Goal: Task Accomplishment & Management: Use online tool/utility

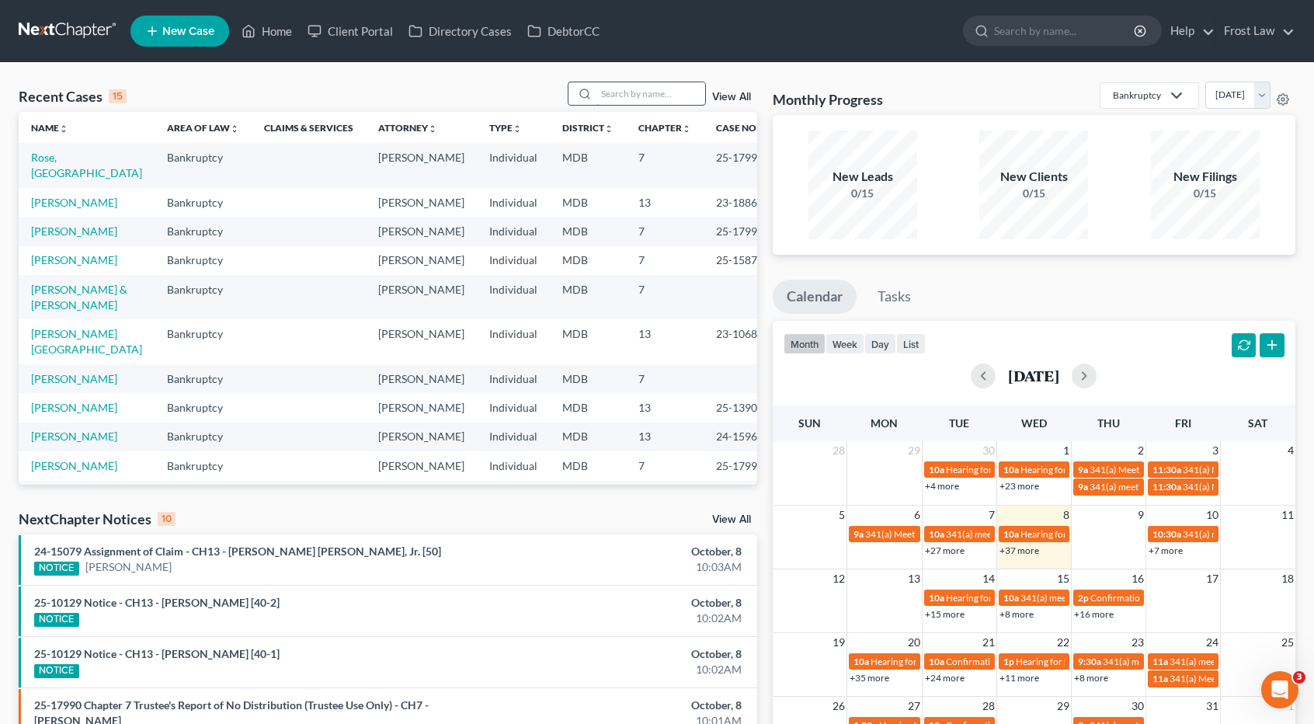
click at [605, 86] on input "search" at bounding box center [651, 93] width 109 height 23
type input "[PERSON_NAME]"
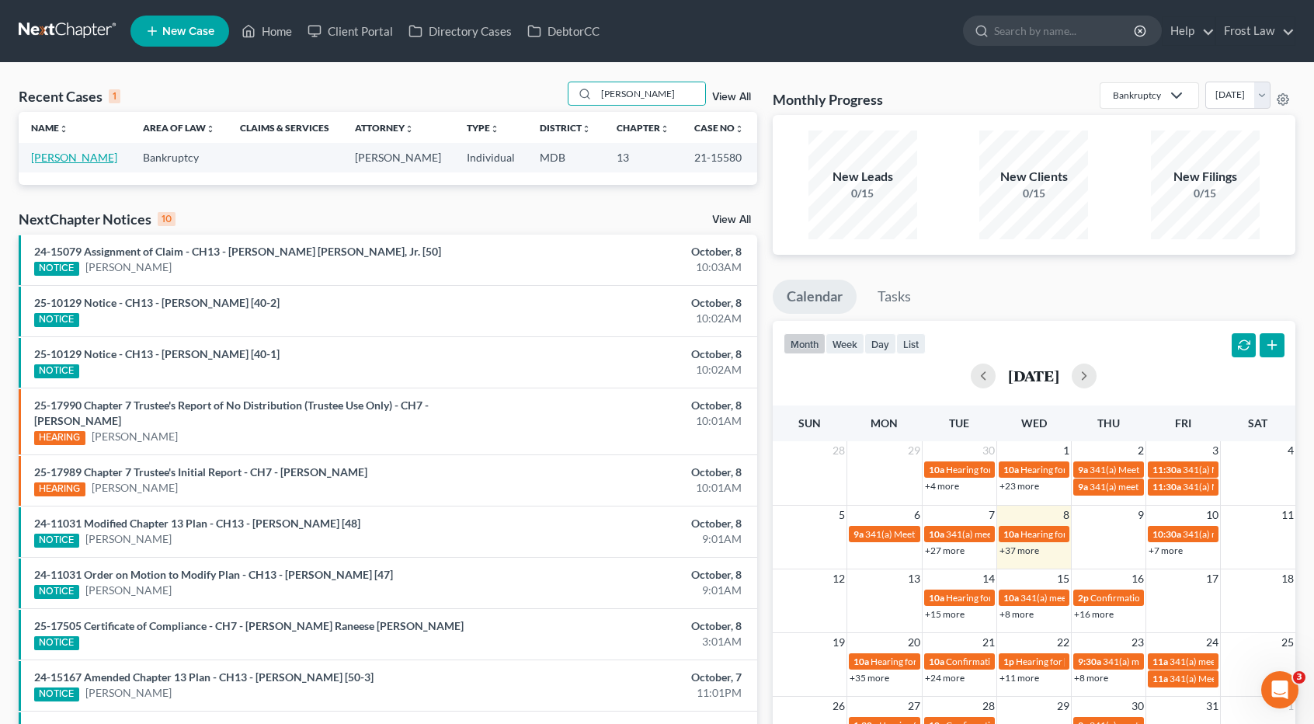
click at [75, 153] on link "[PERSON_NAME]" at bounding box center [74, 157] width 86 height 13
select select "2"
select select "1"
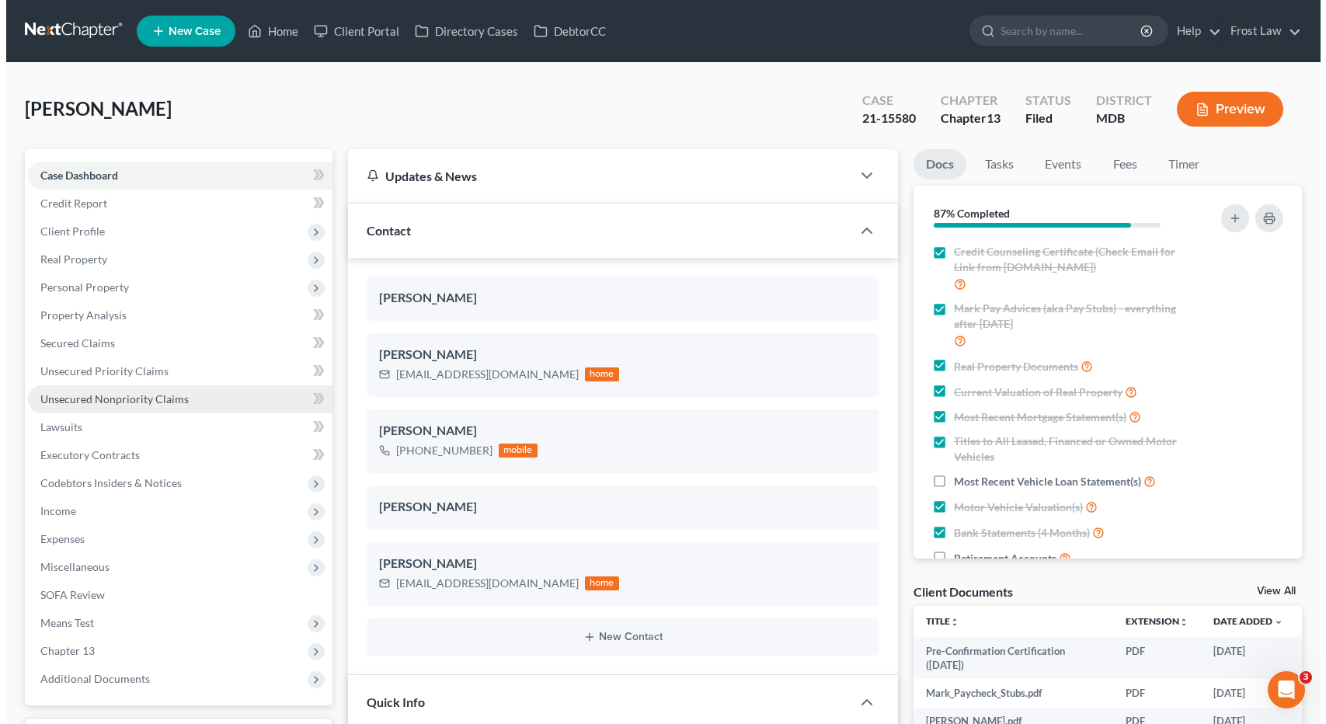
scroll to position [211, 0]
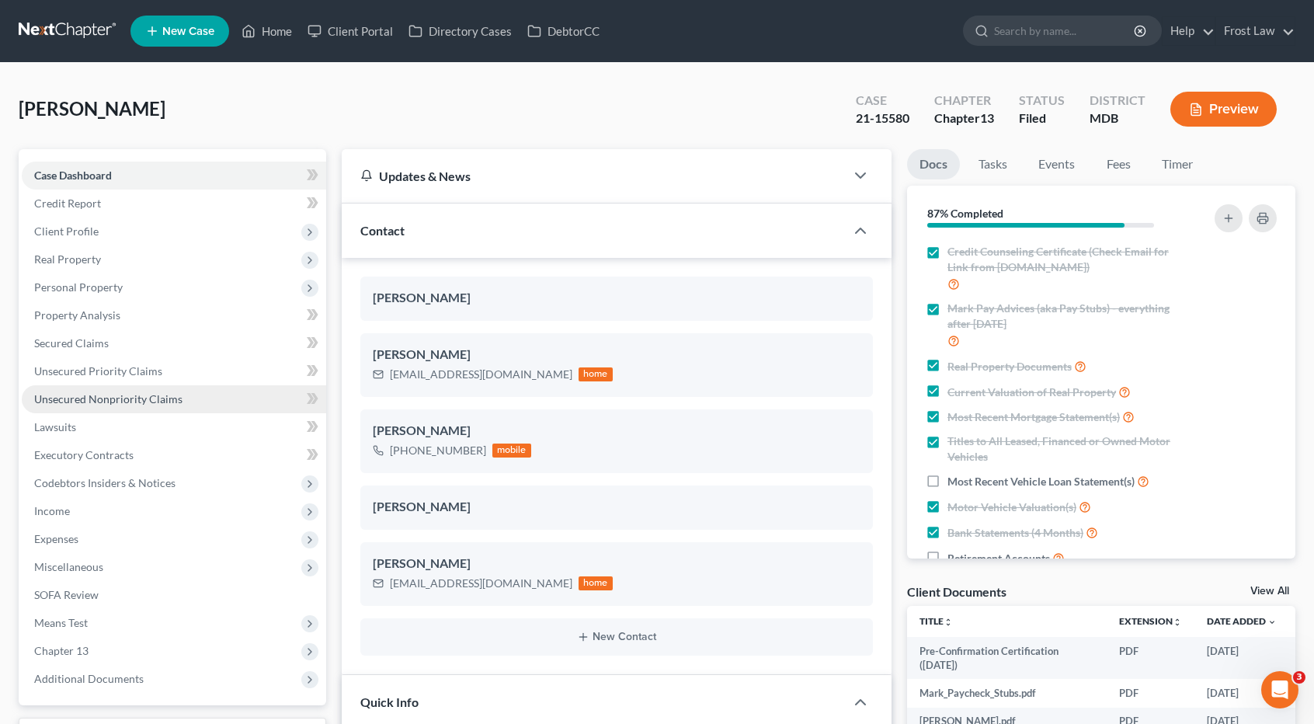
click at [109, 396] on span "Unsecured Nonpriority Claims" at bounding box center [108, 398] width 148 height 13
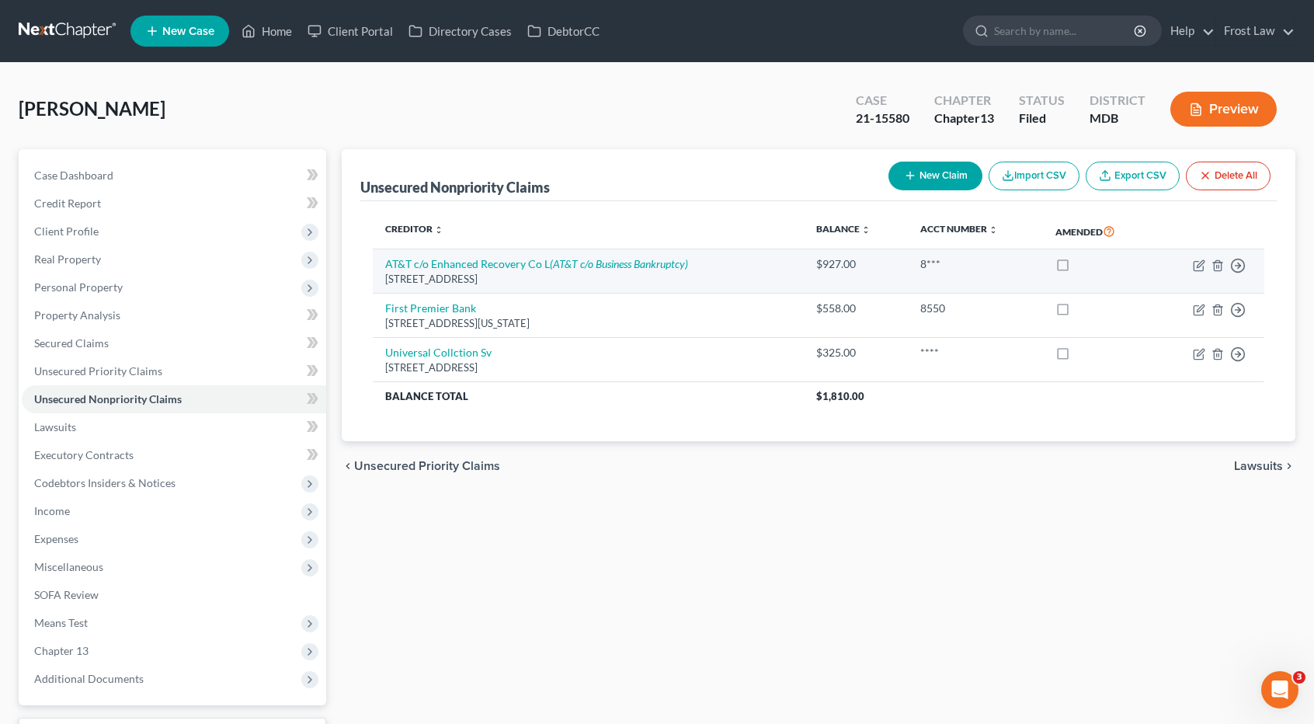
click at [1200, 257] on td "Move to D Move to E Move to G Move to Notice Only" at bounding box center [1209, 271] width 110 height 44
click at [1198, 261] on icon "button" at bounding box center [1198, 265] width 9 height 9
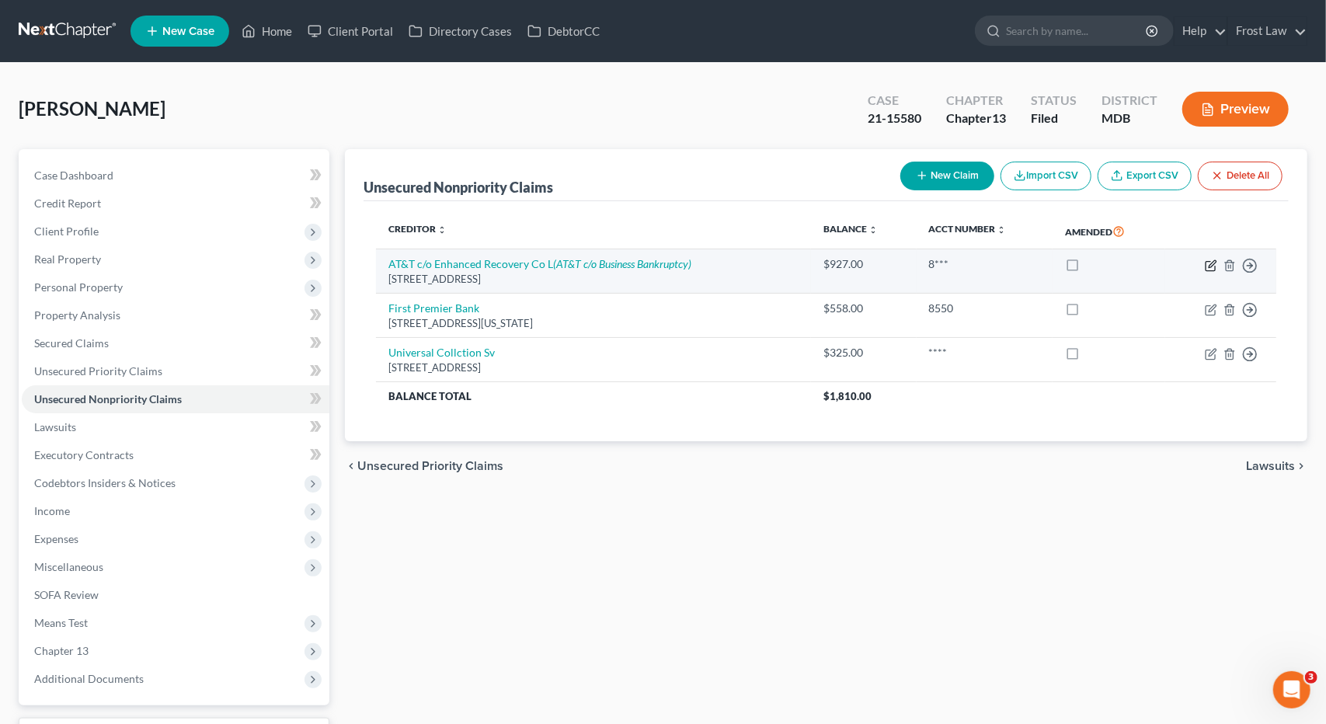
select select "9"
select select "19"
select select "0"
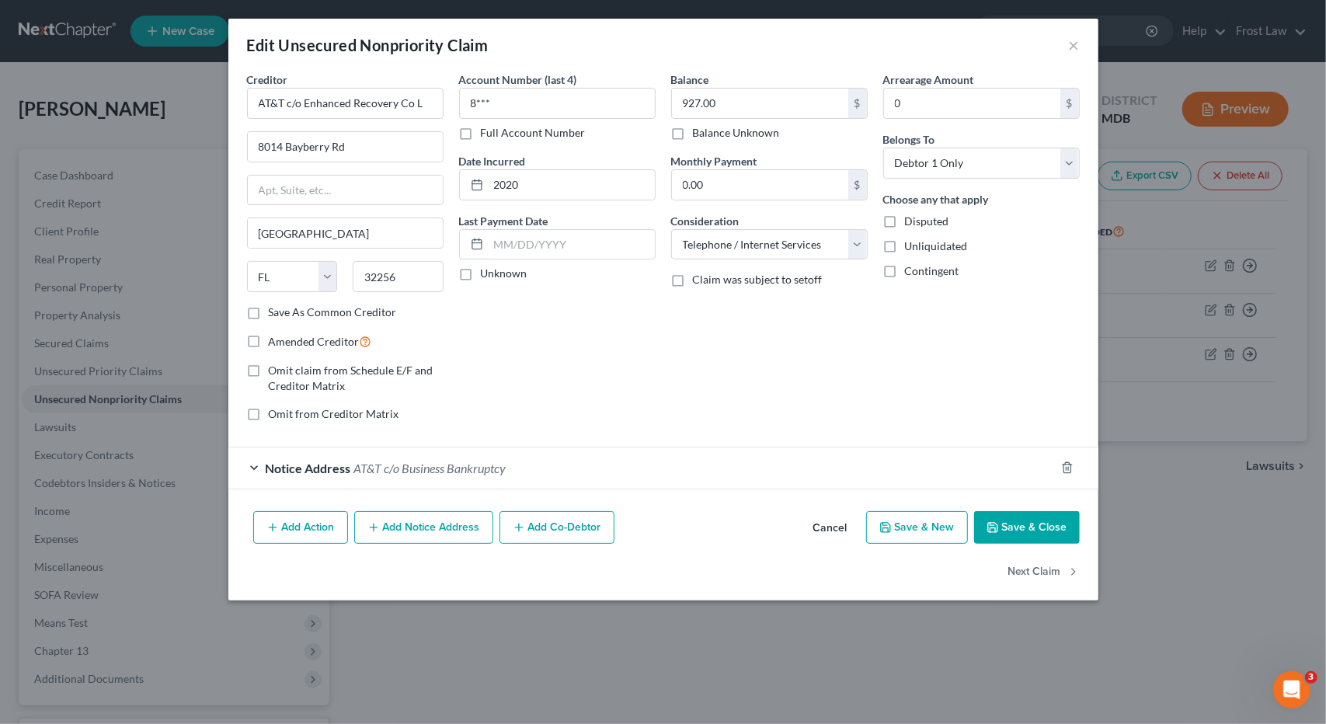
click at [553, 464] on div "Notice Address AT&T c/o Business Bankruptcy" at bounding box center [641, 467] width 827 height 41
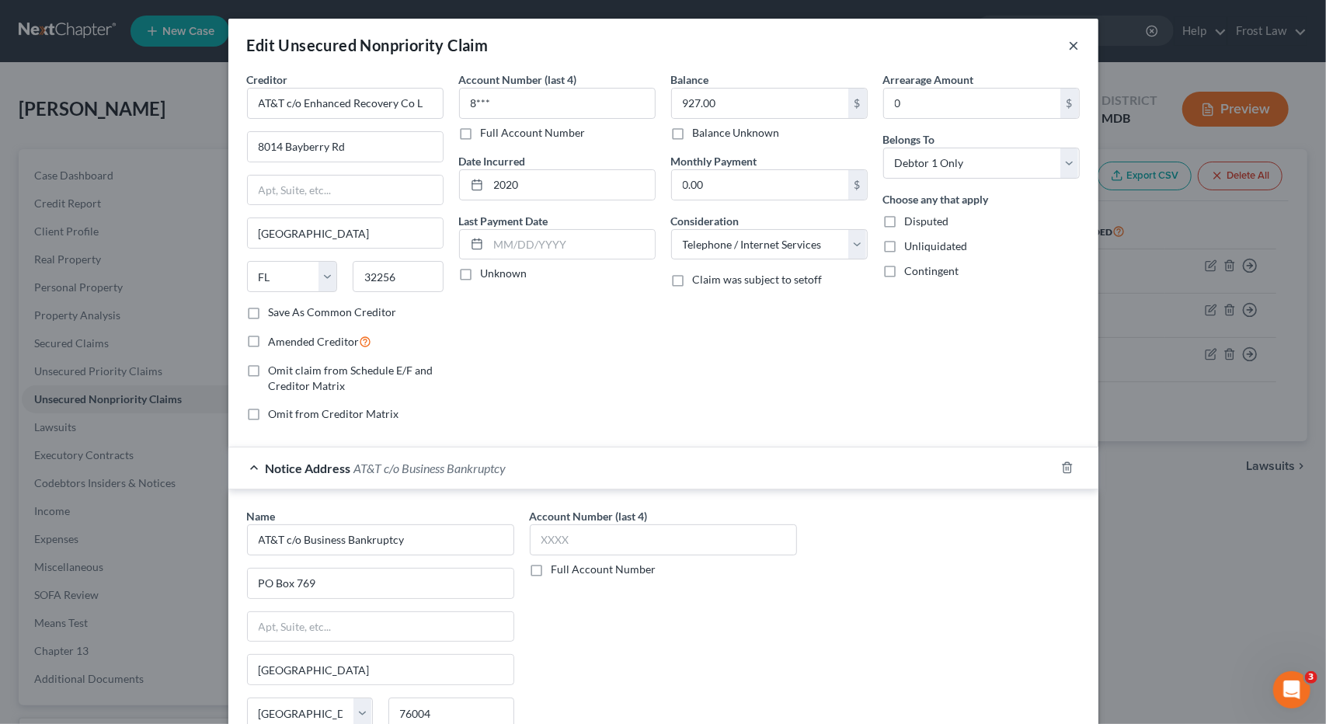
click at [1073, 47] on button "×" at bounding box center [1074, 45] width 11 height 19
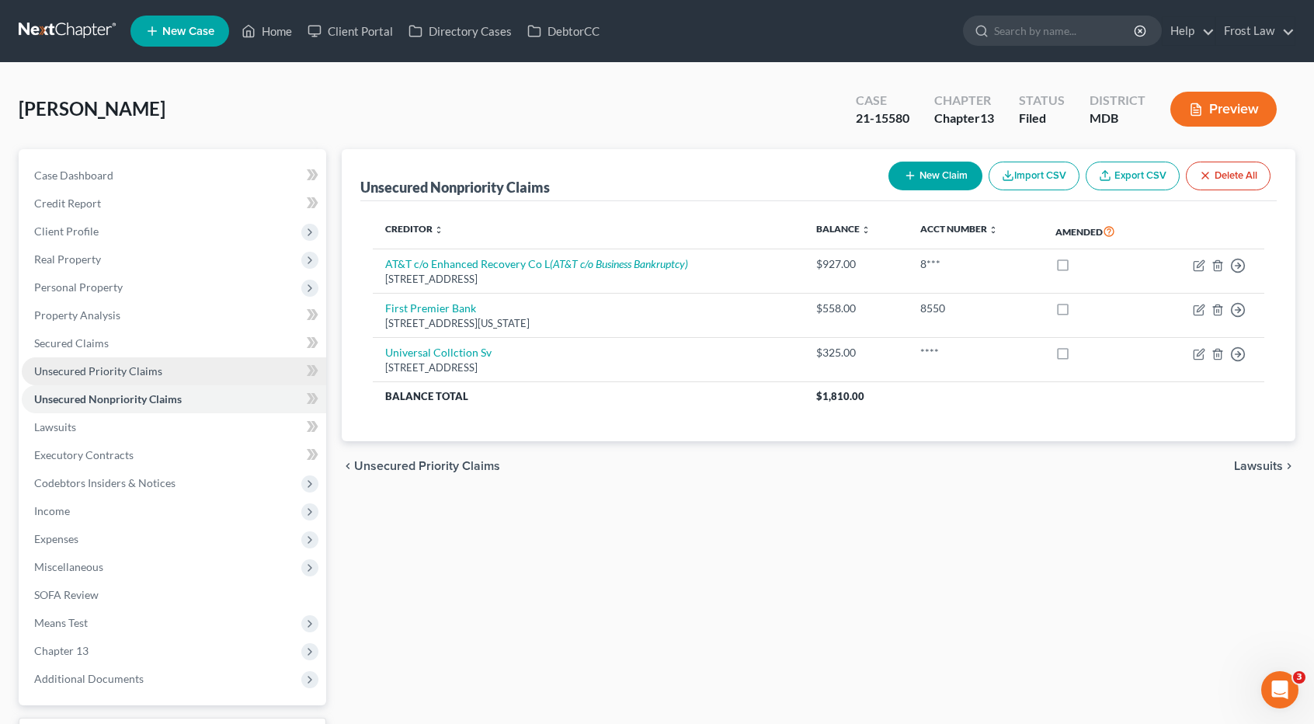
click at [166, 371] on link "Unsecured Priority Claims" at bounding box center [174, 371] width 305 height 28
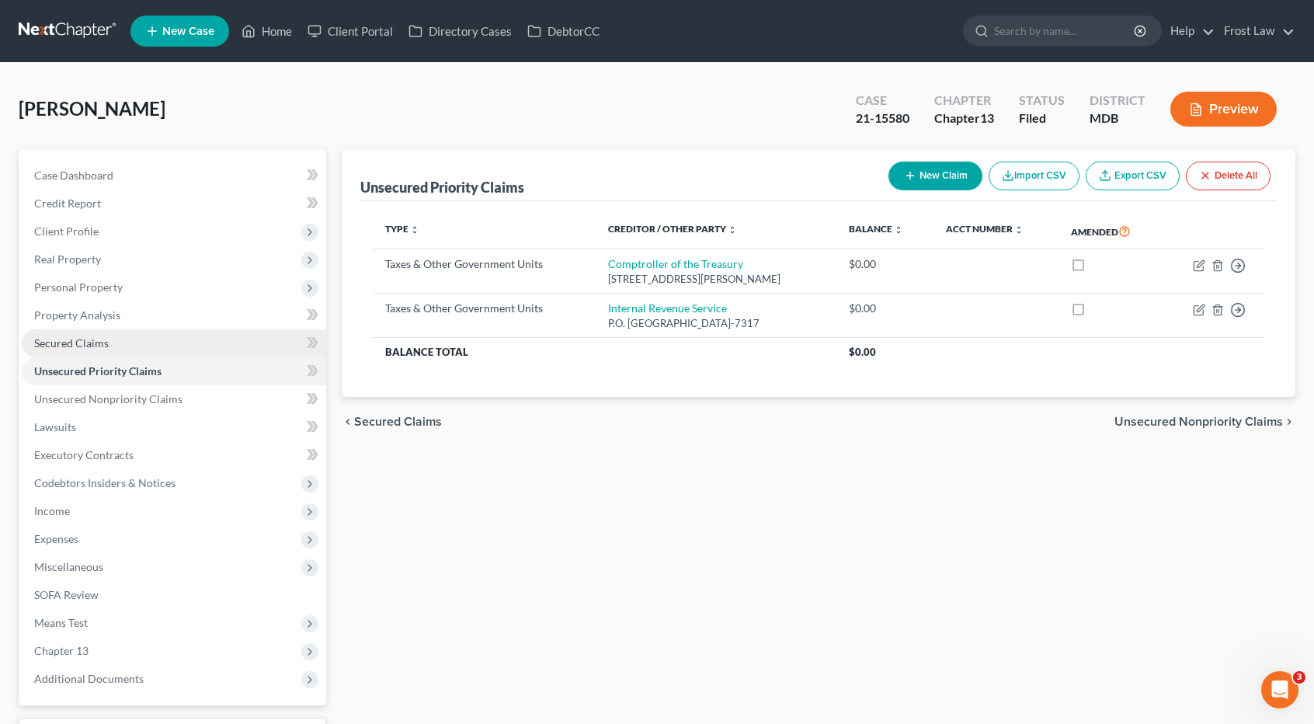
click at [159, 349] on link "Secured Claims" at bounding box center [174, 343] width 305 height 28
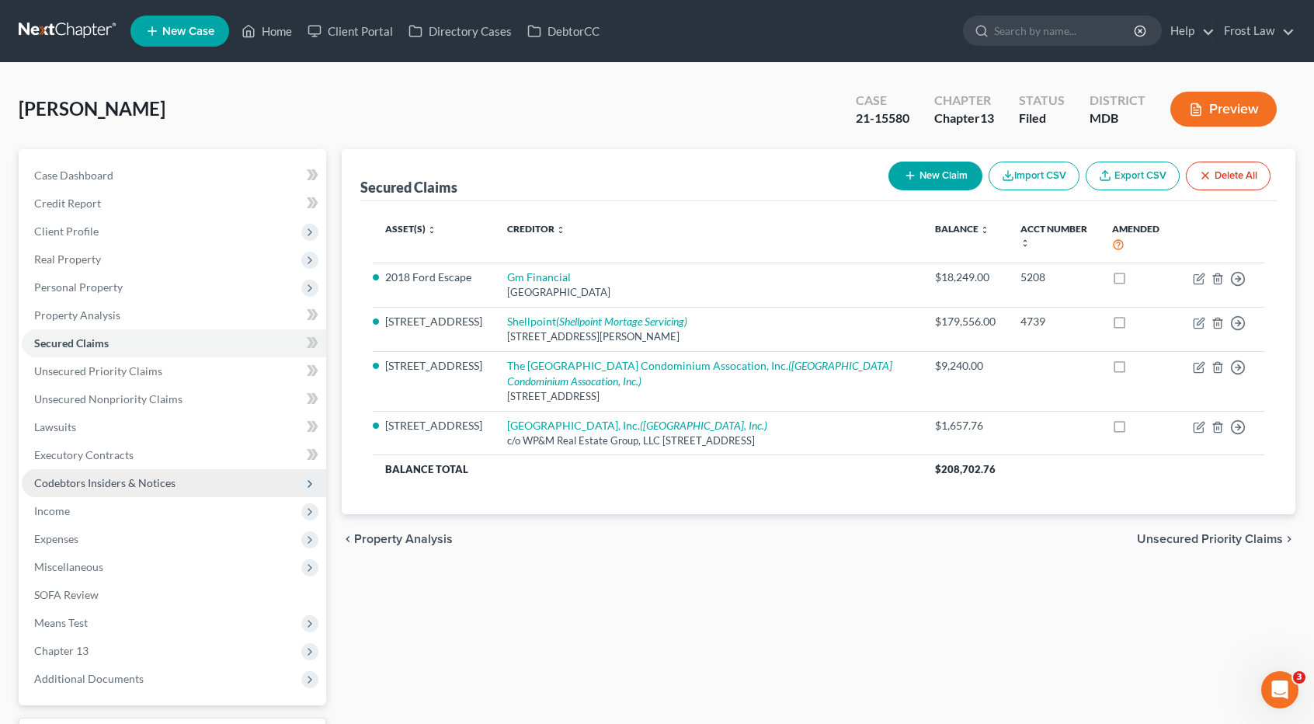
click at [132, 484] on span "Codebtors Insiders & Notices" at bounding box center [104, 482] width 141 height 13
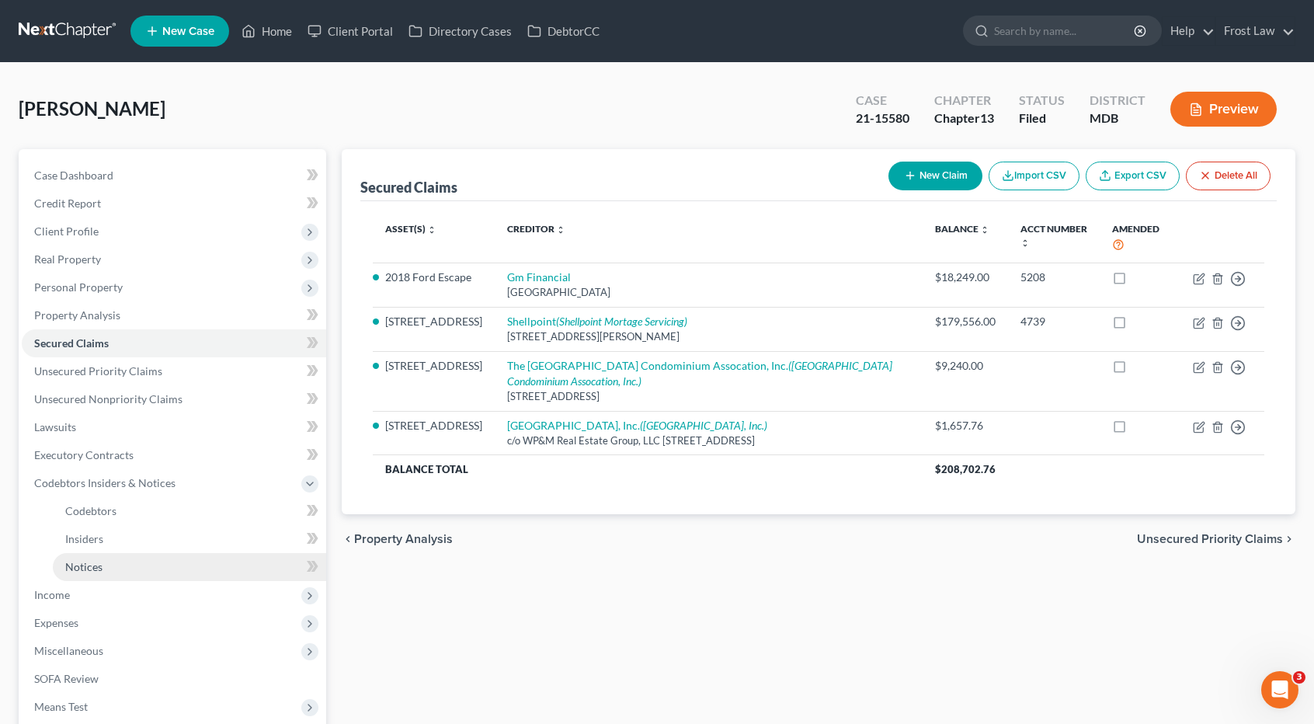
click at [113, 565] on link "Notices" at bounding box center [189, 567] width 273 height 28
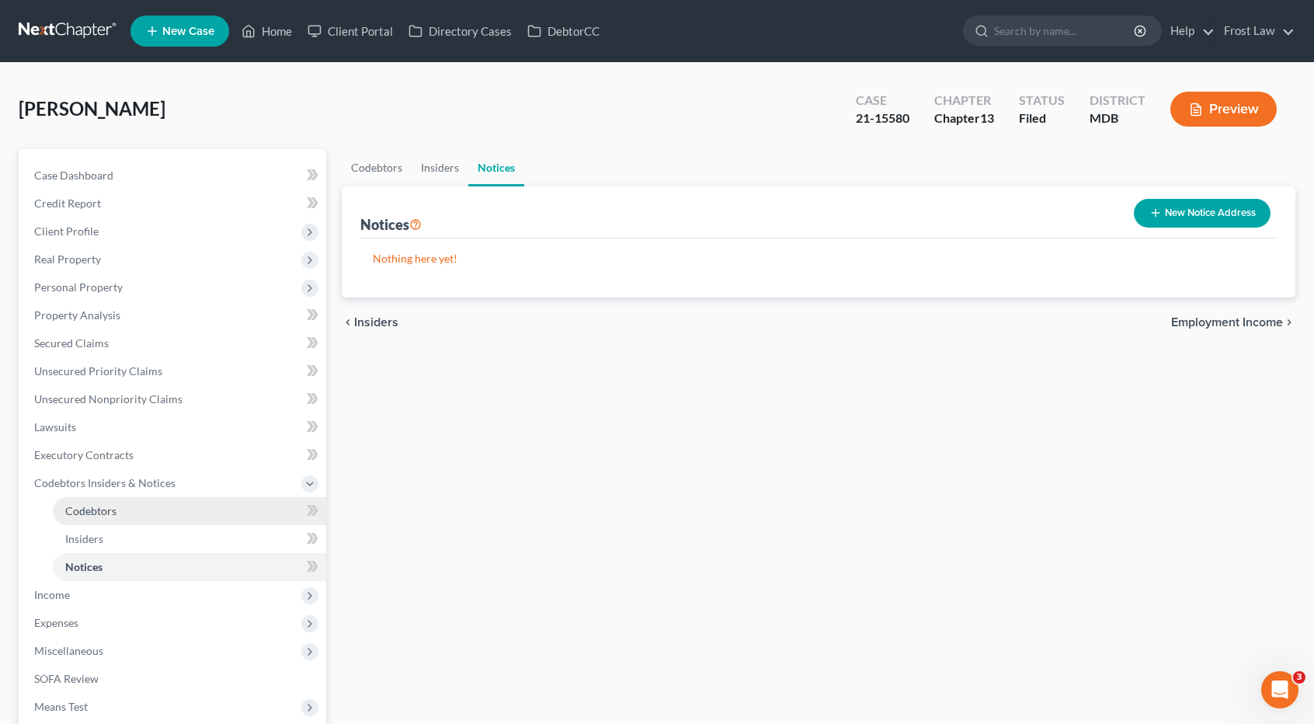
click at [113, 516] on span "Codebtors" at bounding box center [90, 510] width 51 height 13
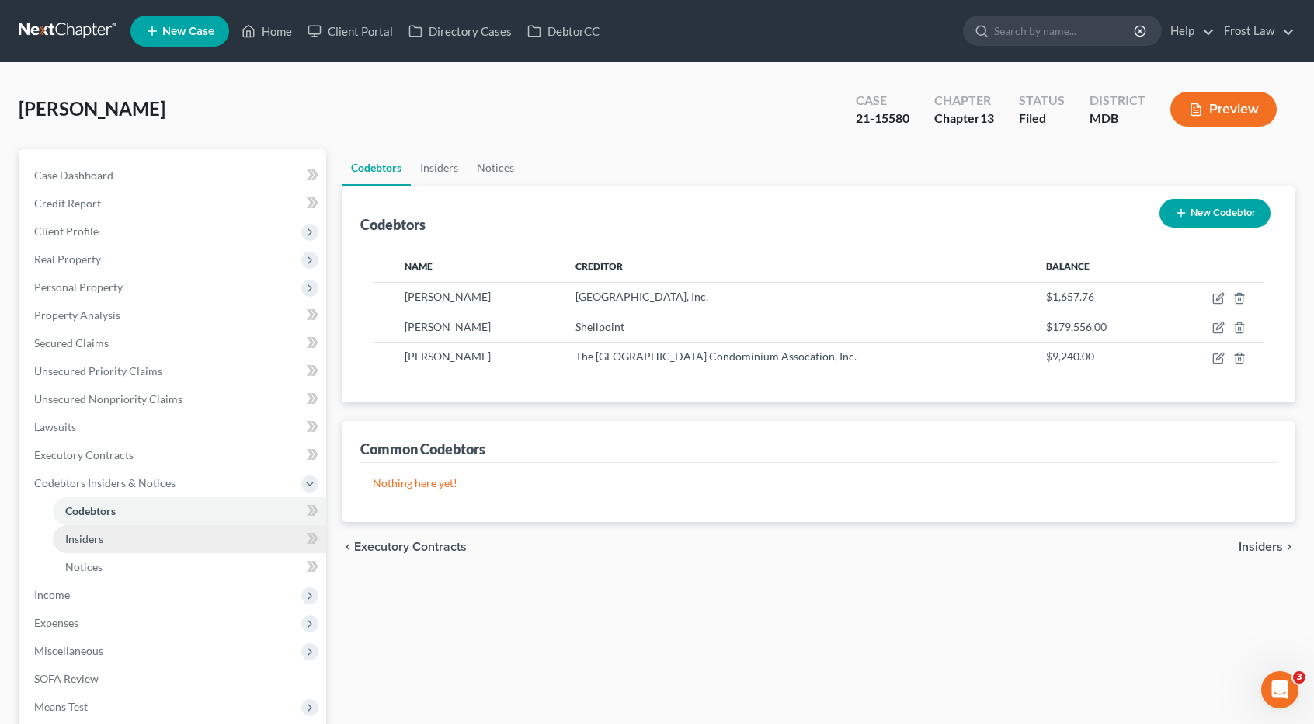
click at [110, 543] on link "Insiders" at bounding box center [189, 539] width 273 height 28
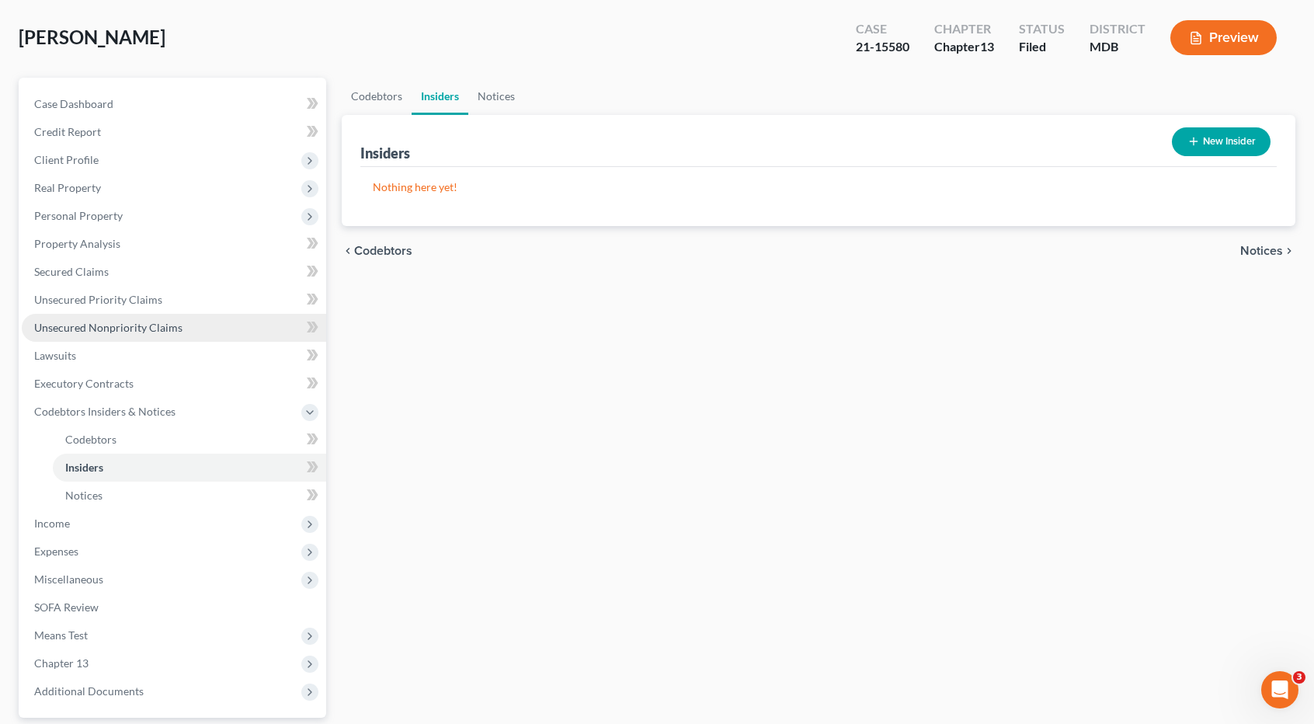
scroll to position [155, 0]
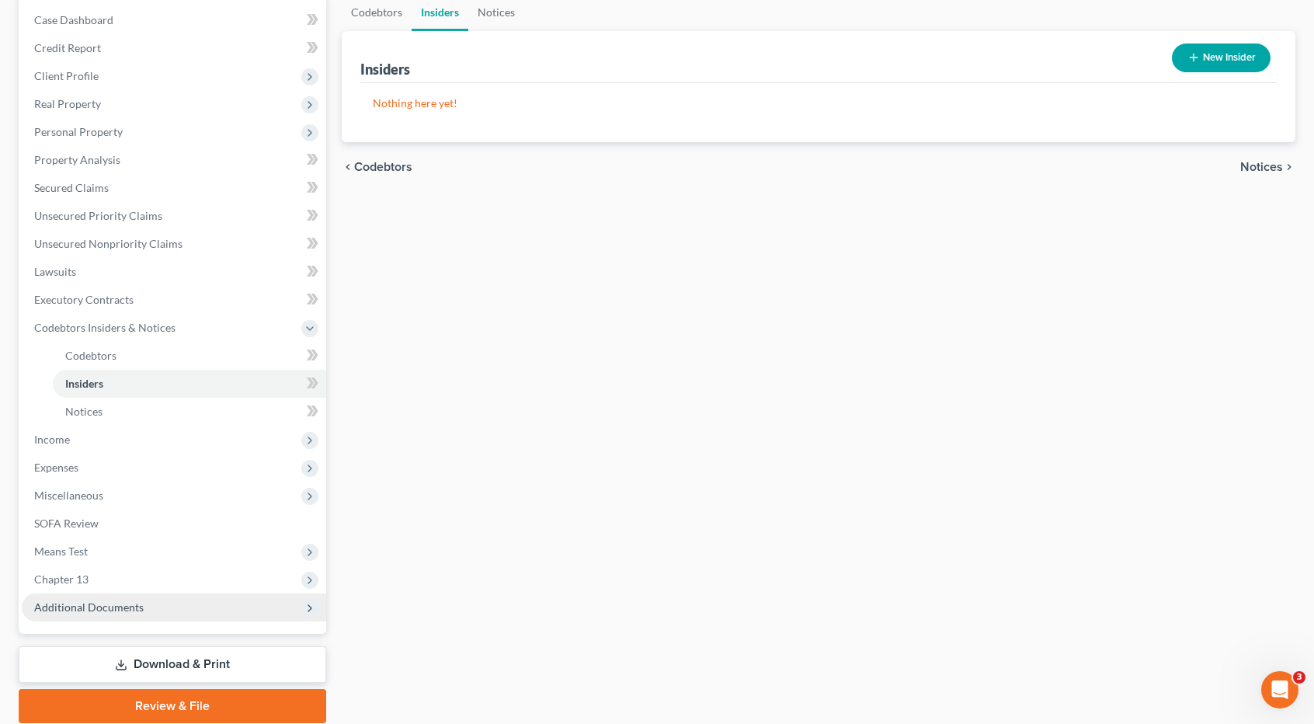
click at [123, 611] on span "Additional Documents" at bounding box center [89, 606] width 110 height 13
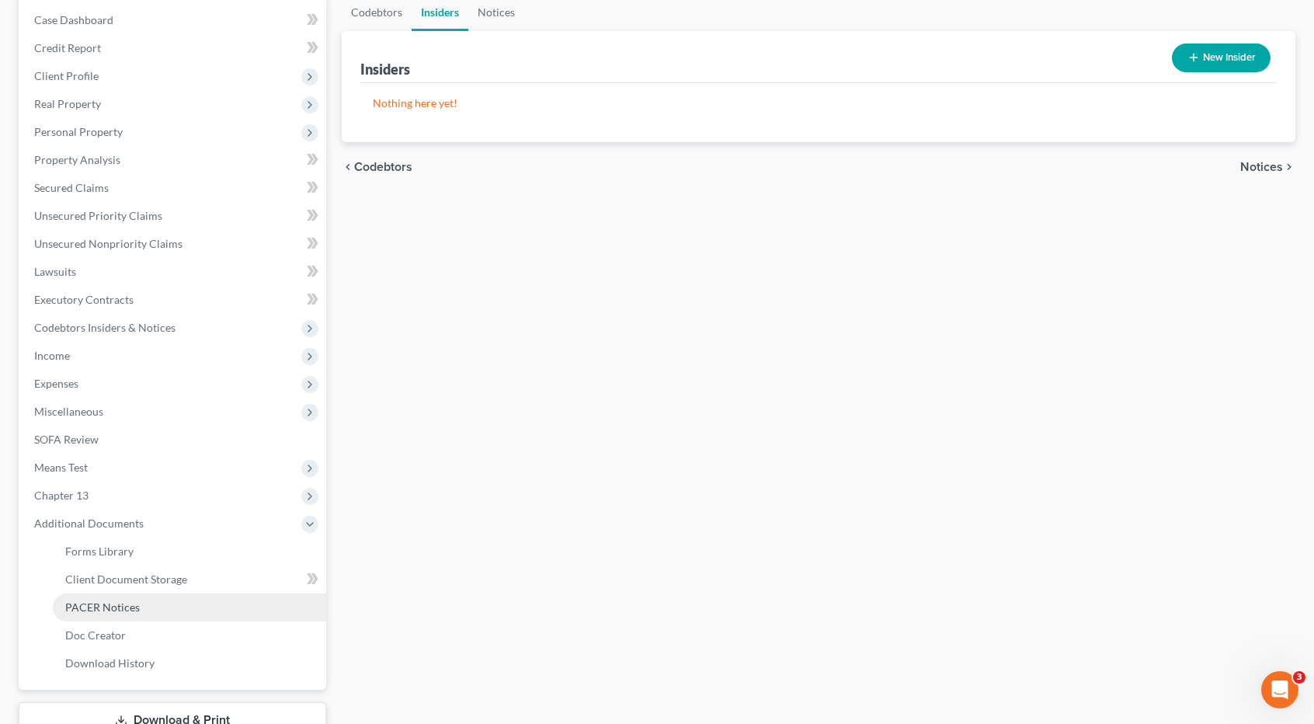
click at [129, 605] on span "PACER Notices" at bounding box center [102, 606] width 75 height 13
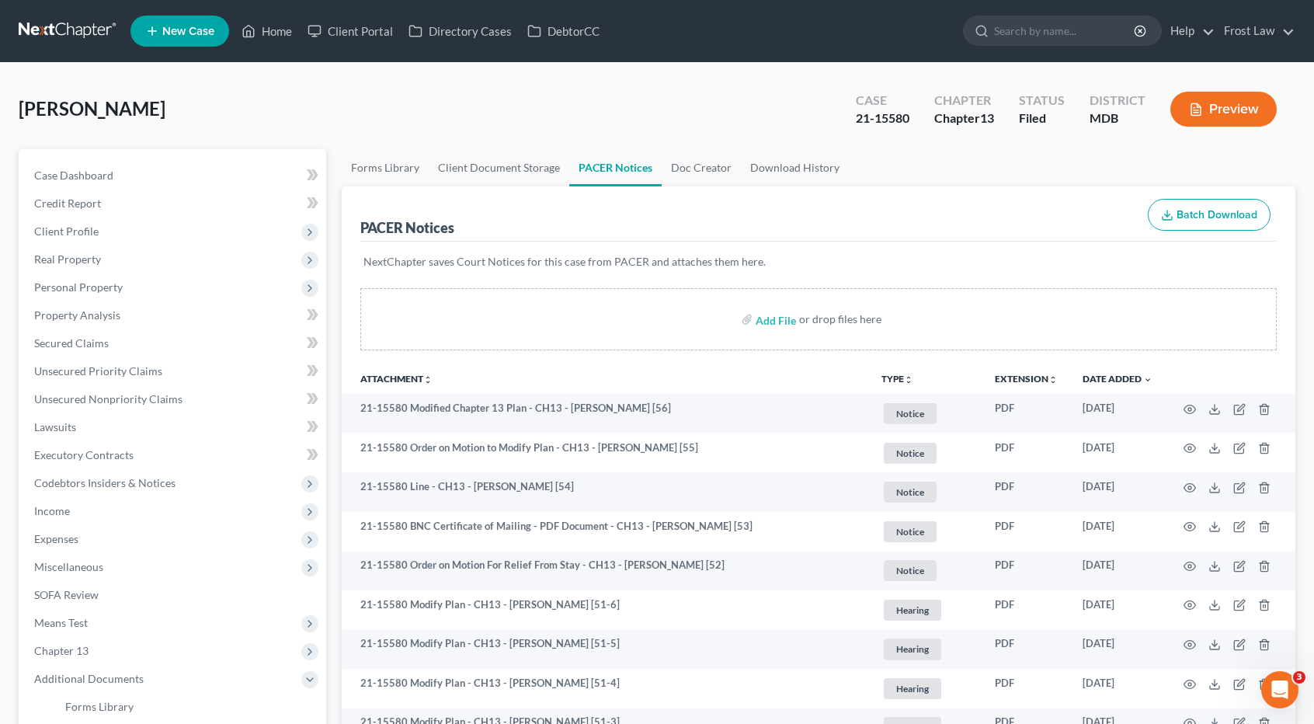
click at [903, 371] on th "TYPE unfold_more NONE 2018 Tax Returns [DATE] to [DATE] Tax Returns 2019 State …" at bounding box center [925, 378] width 113 height 31
click at [900, 377] on button "TYPE unfold_more" at bounding box center [898, 379] width 32 height 10
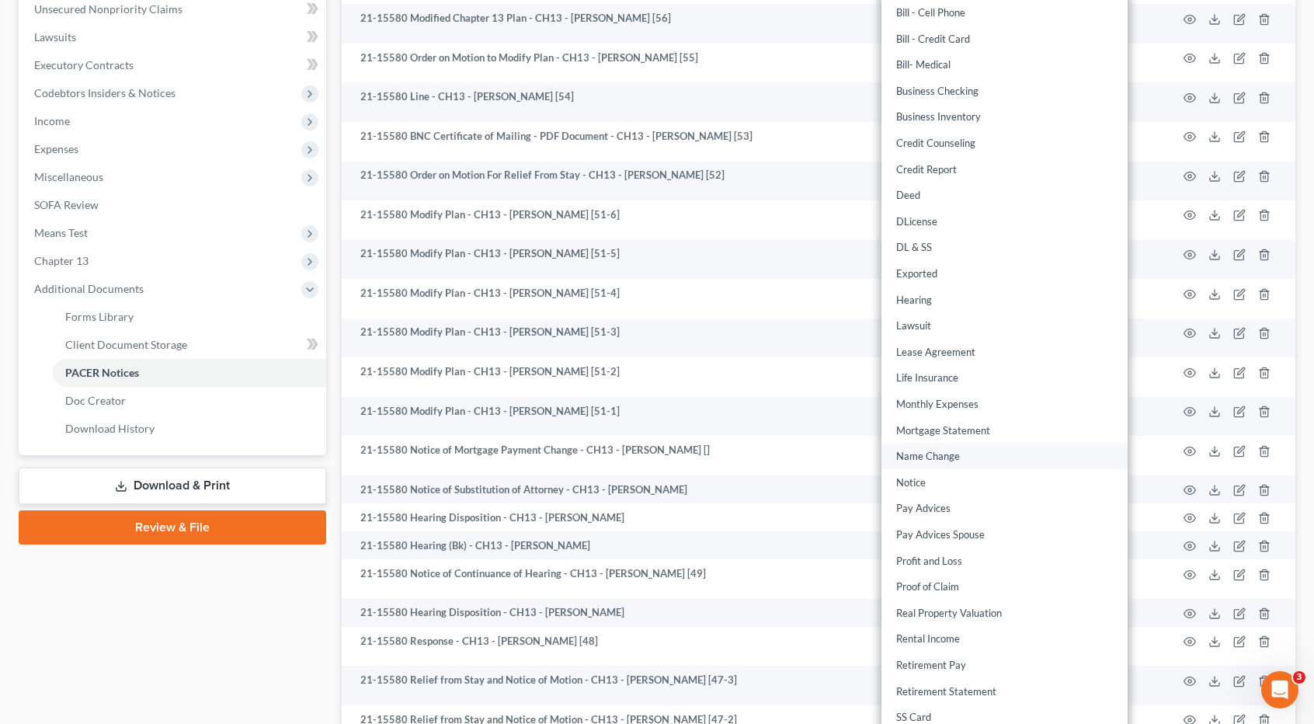
scroll to position [466, 0]
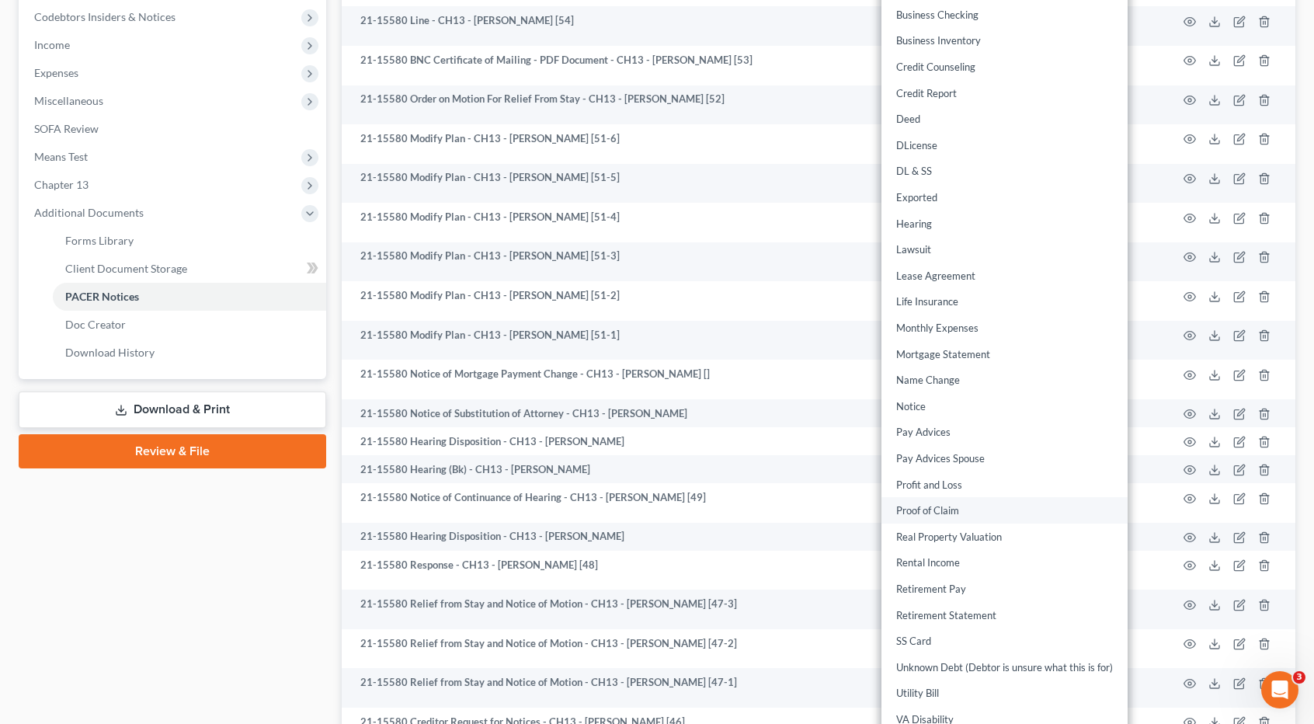
click at [954, 513] on link "Proof of Claim" at bounding box center [1005, 511] width 246 height 26
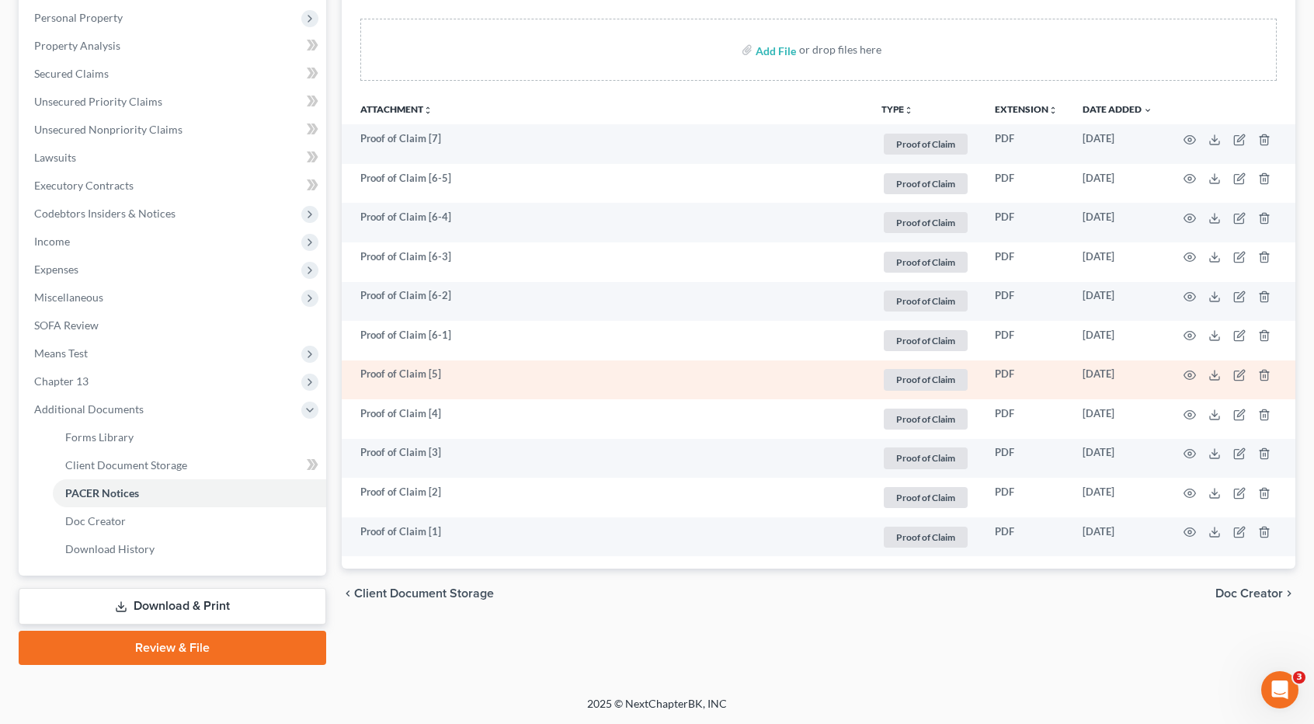
scroll to position [267, 0]
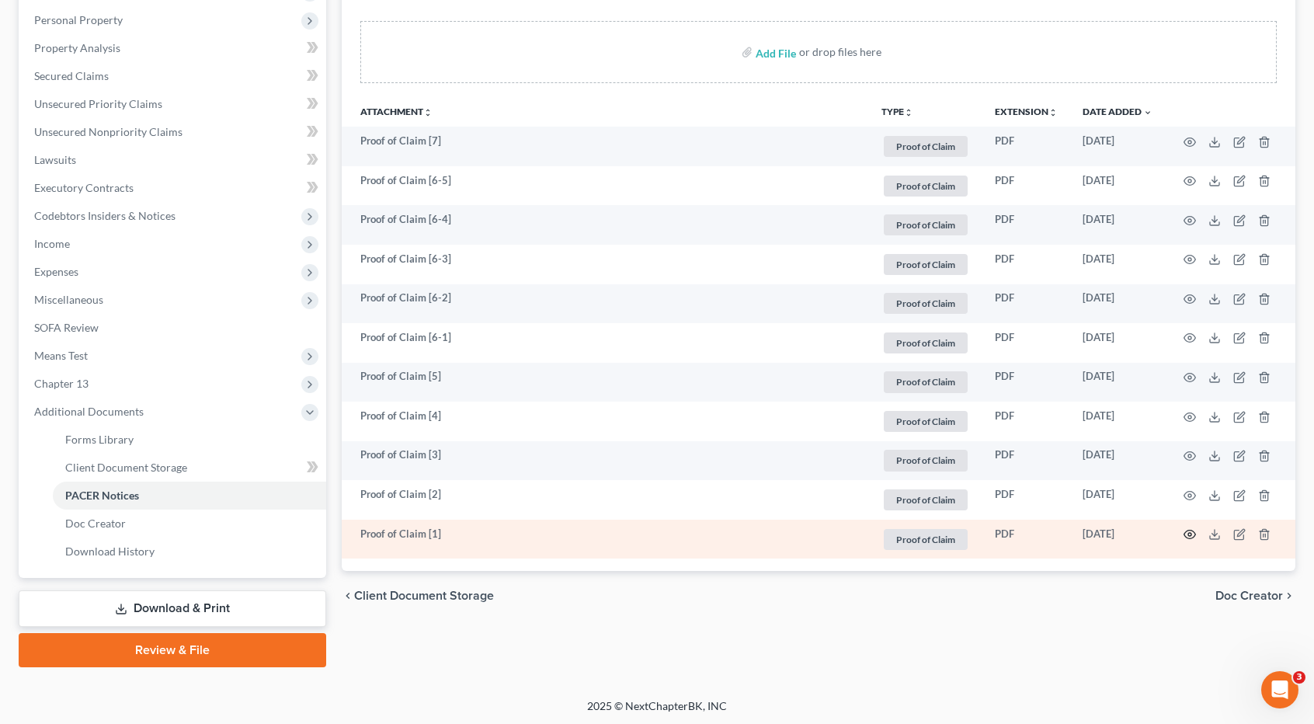
click at [1189, 531] on icon "button" at bounding box center [1190, 534] width 12 height 12
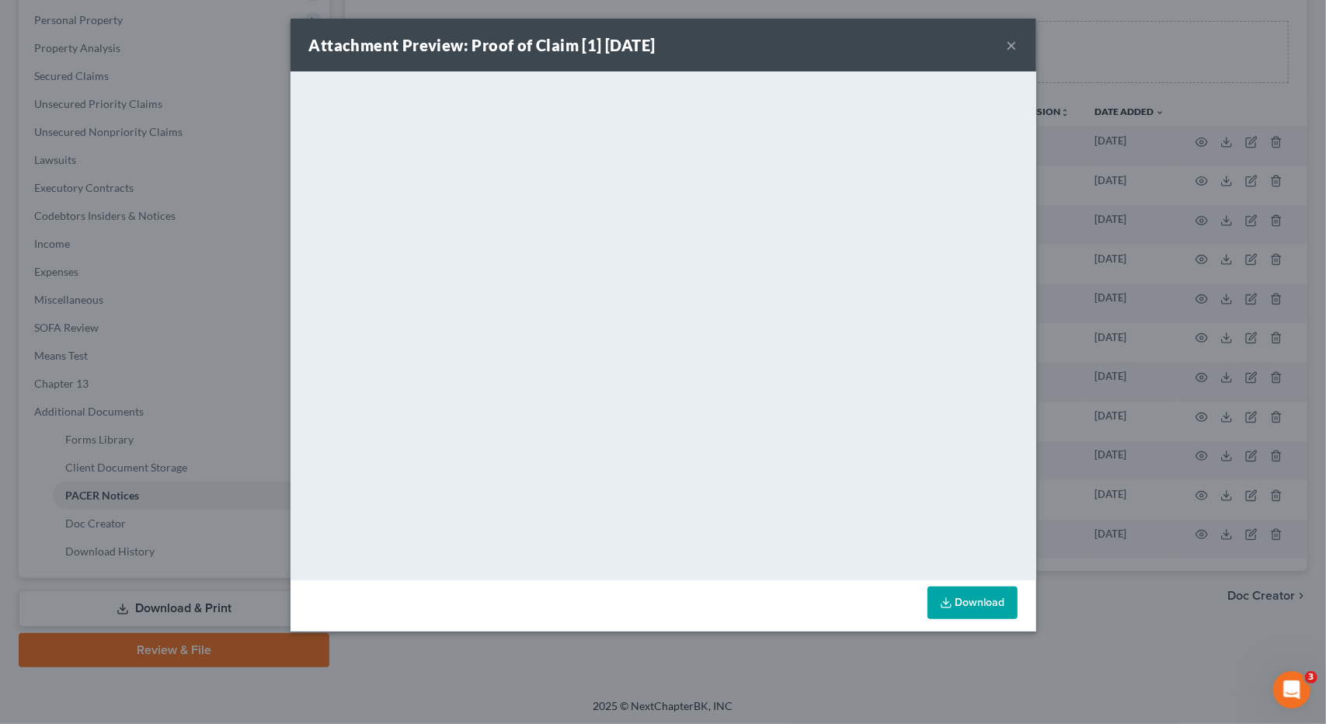
click at [1010, 46] on button "×" at bounding box center [1012, 45] width 11 height 19
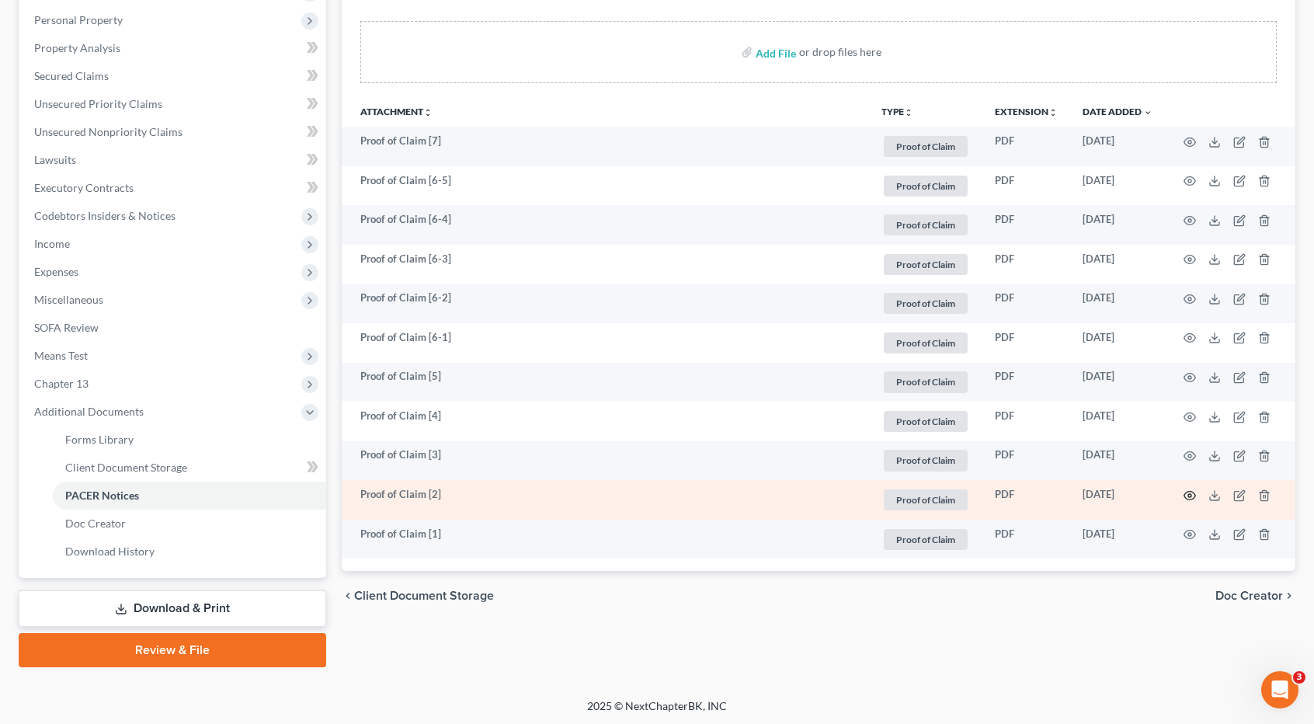
click at [1185, 489] on icon "button" at bounding box center [1190, 495] width 12 height 12
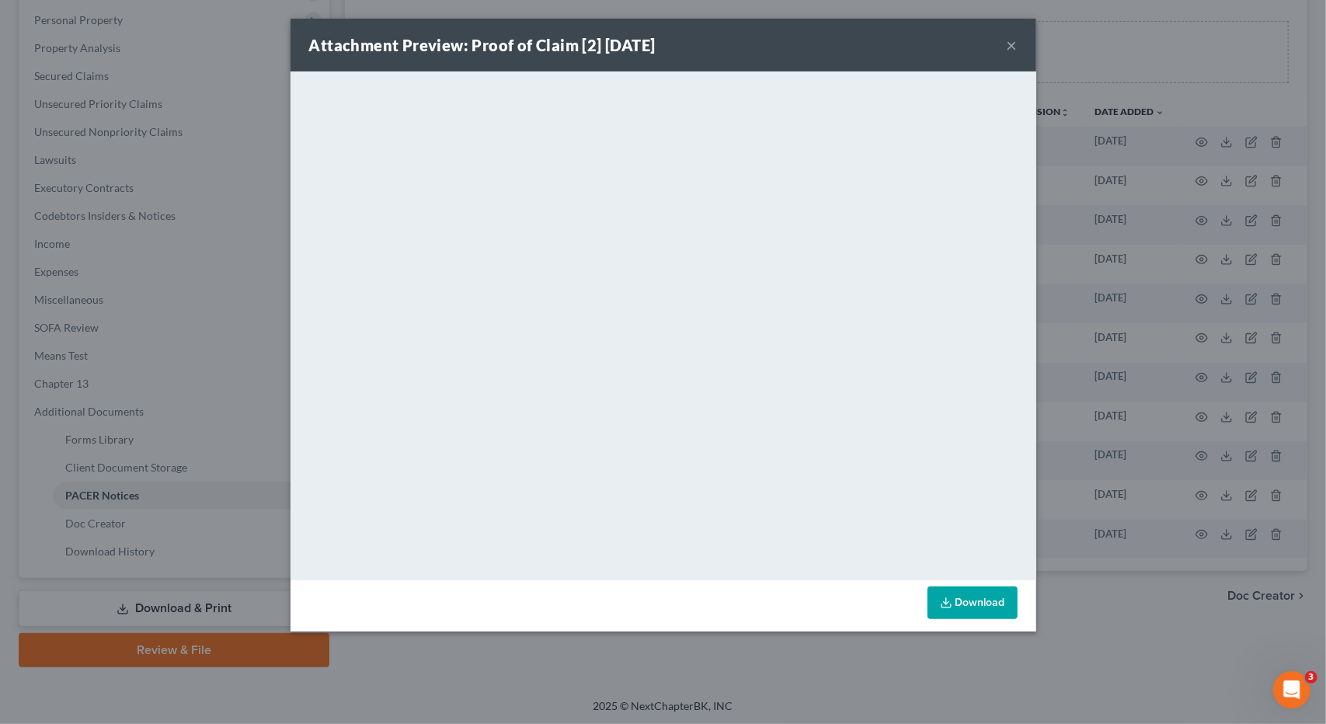
click at [1013, 49] on button "×" at bounding box center [1012, 45] width 11 height 19
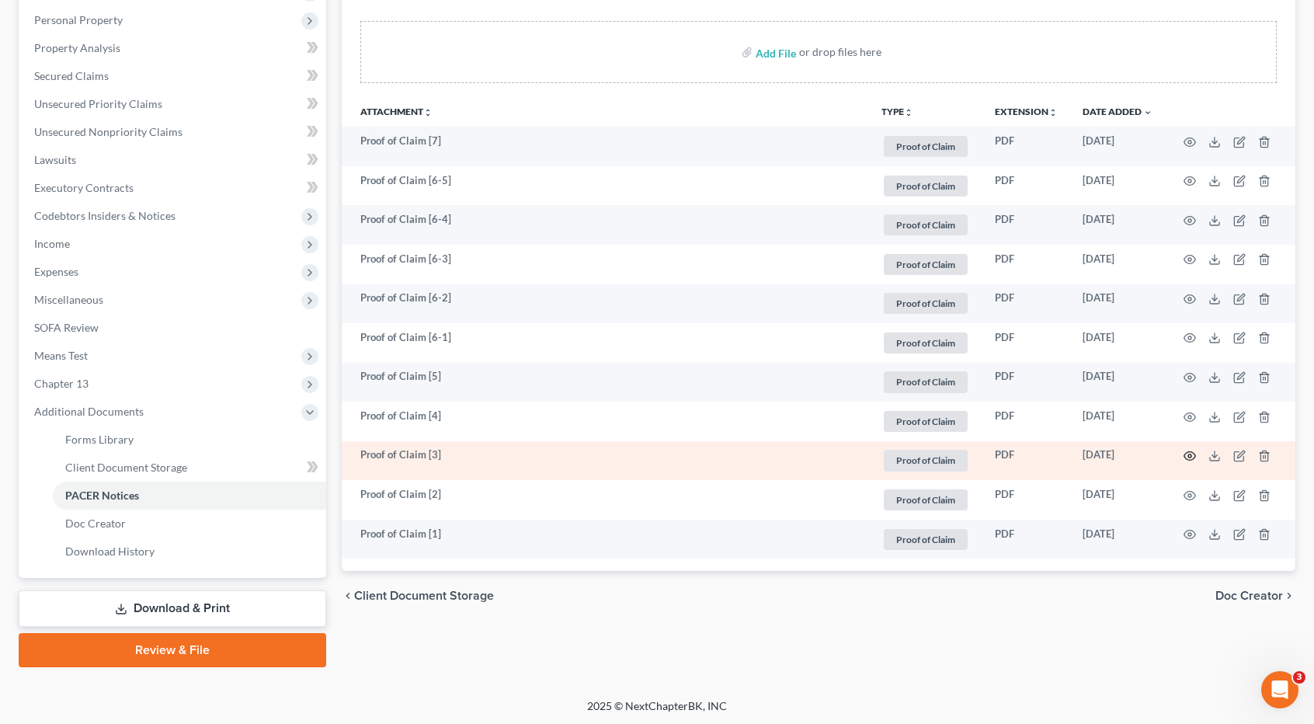
click at [1193, 458] on icon "button" at bounding box center [1191, 456] width 12 height 9
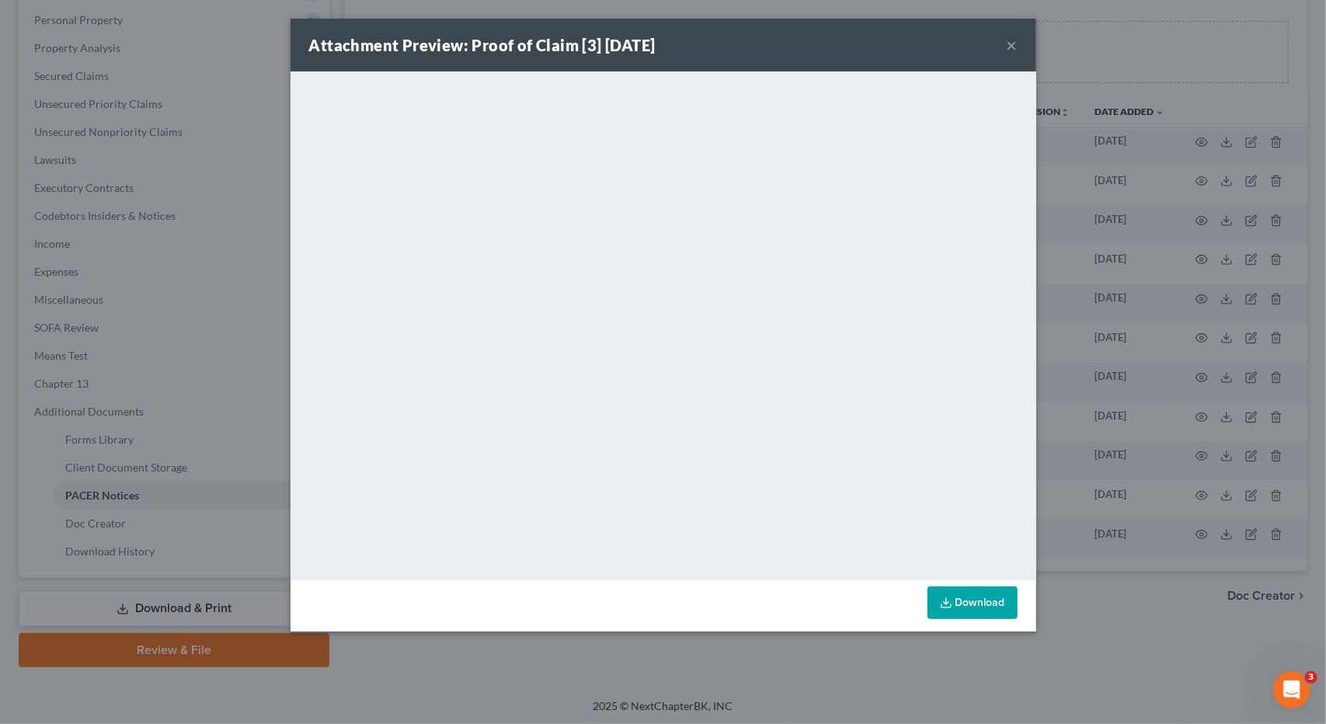
click at [1011, 44] on button "×" at bounding box center [1012, 45] width 11 height 19
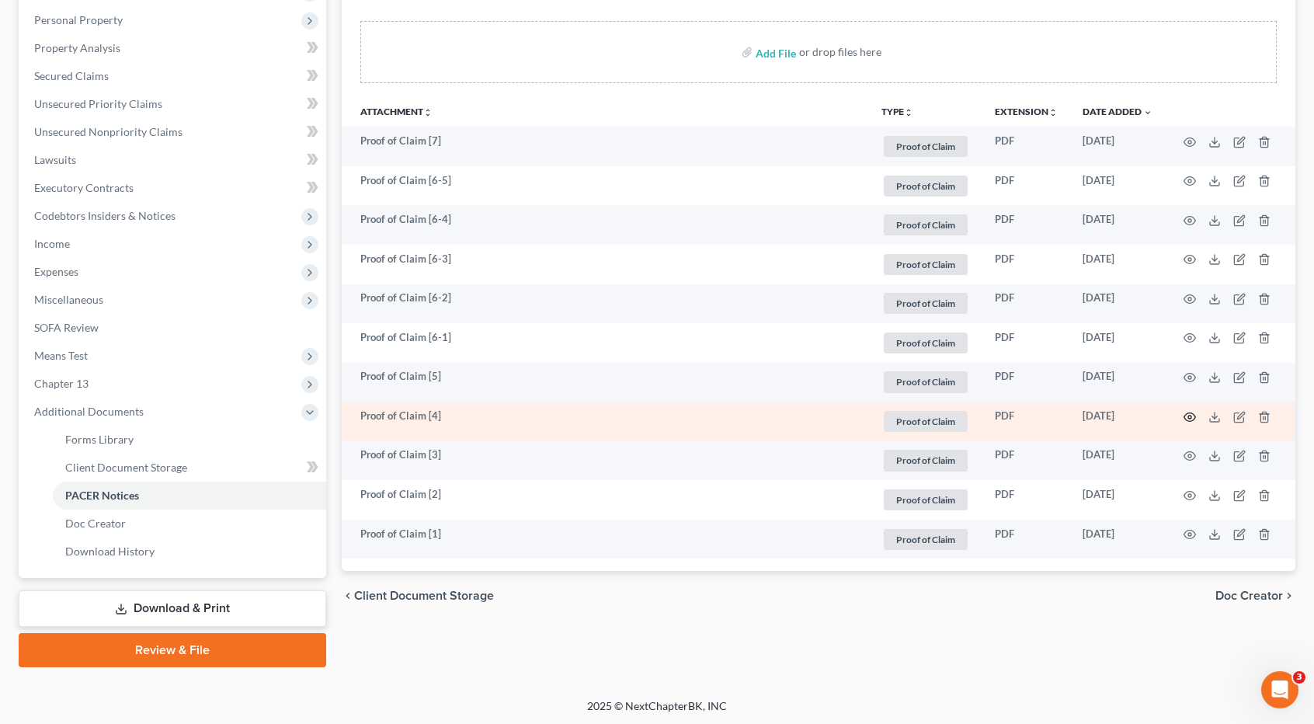
click at [1189, 416] on icon "button" at bounding box center [1190, 417] width 12 height 12
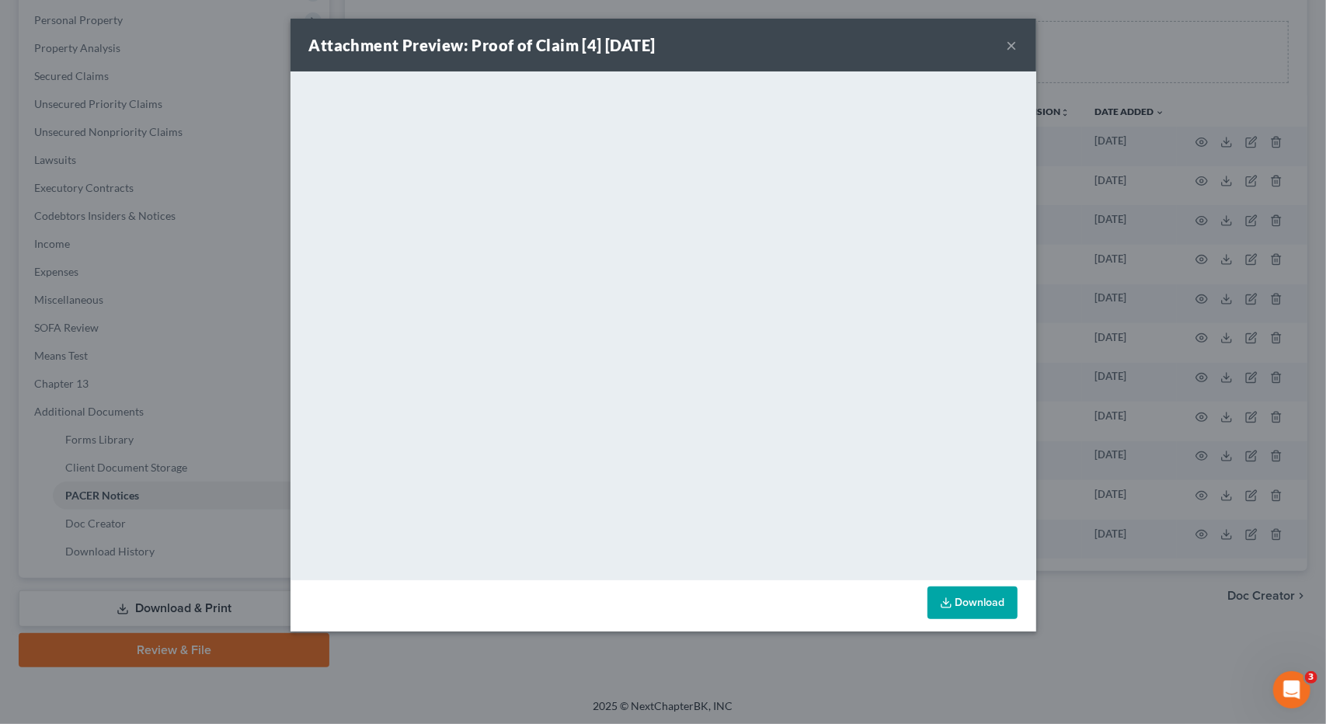
click at [1011, 49] on button "×" at bounding box center [1012, 45] width 11 height 19
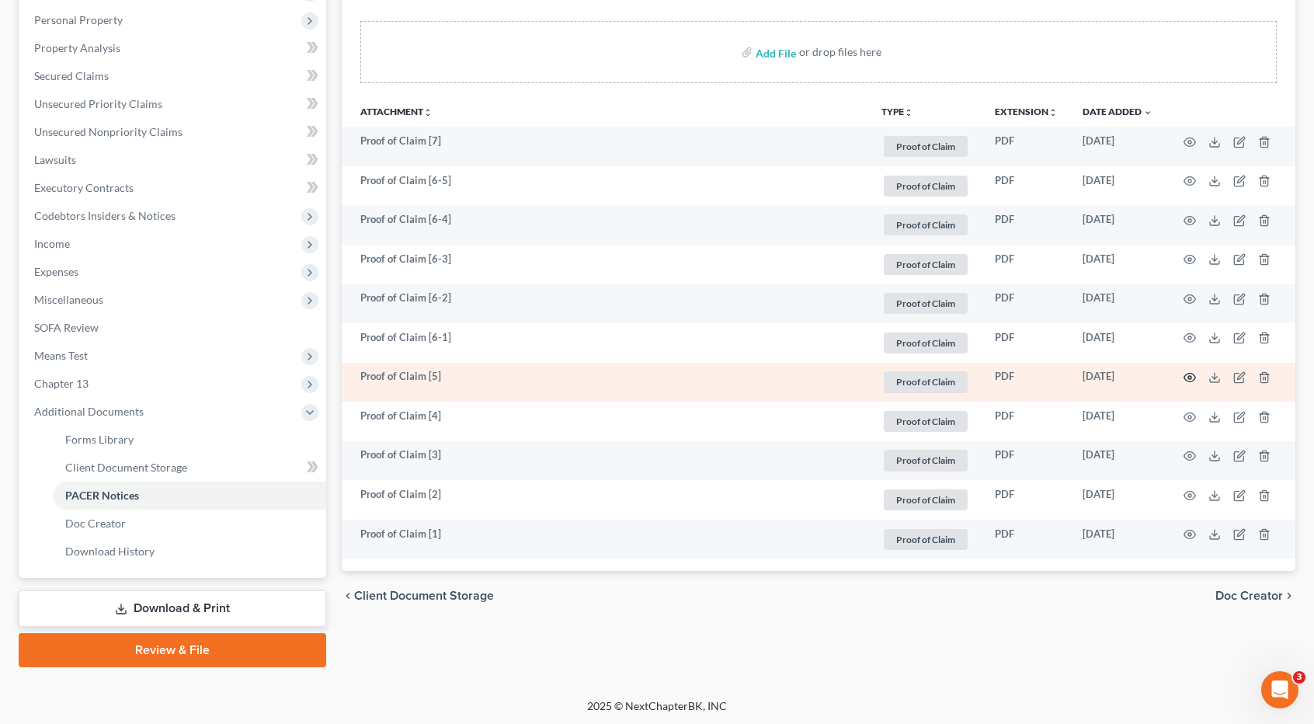
click at [1190, 375] on icon "button" at bounding box center [1190, 377] width 12 height 12
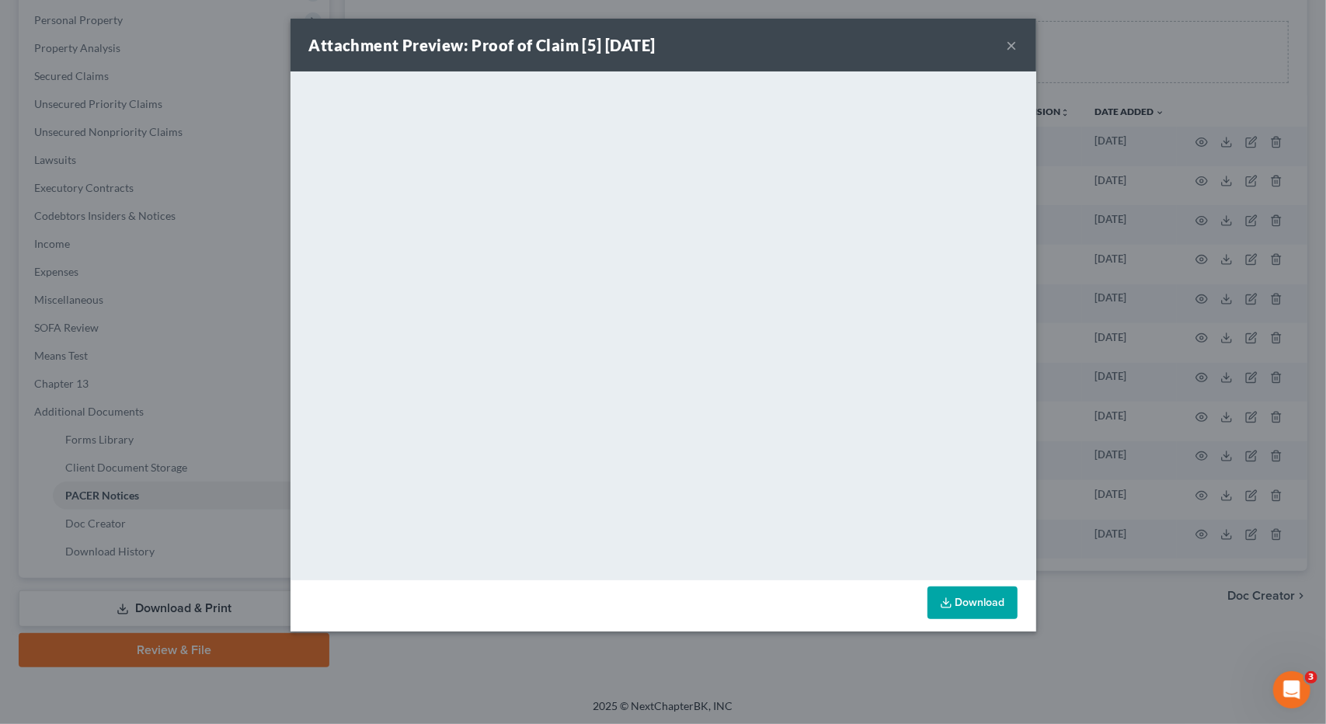
click at [1014, 45] on button "×" at bounding box center [1012, 45] width 11 height 19
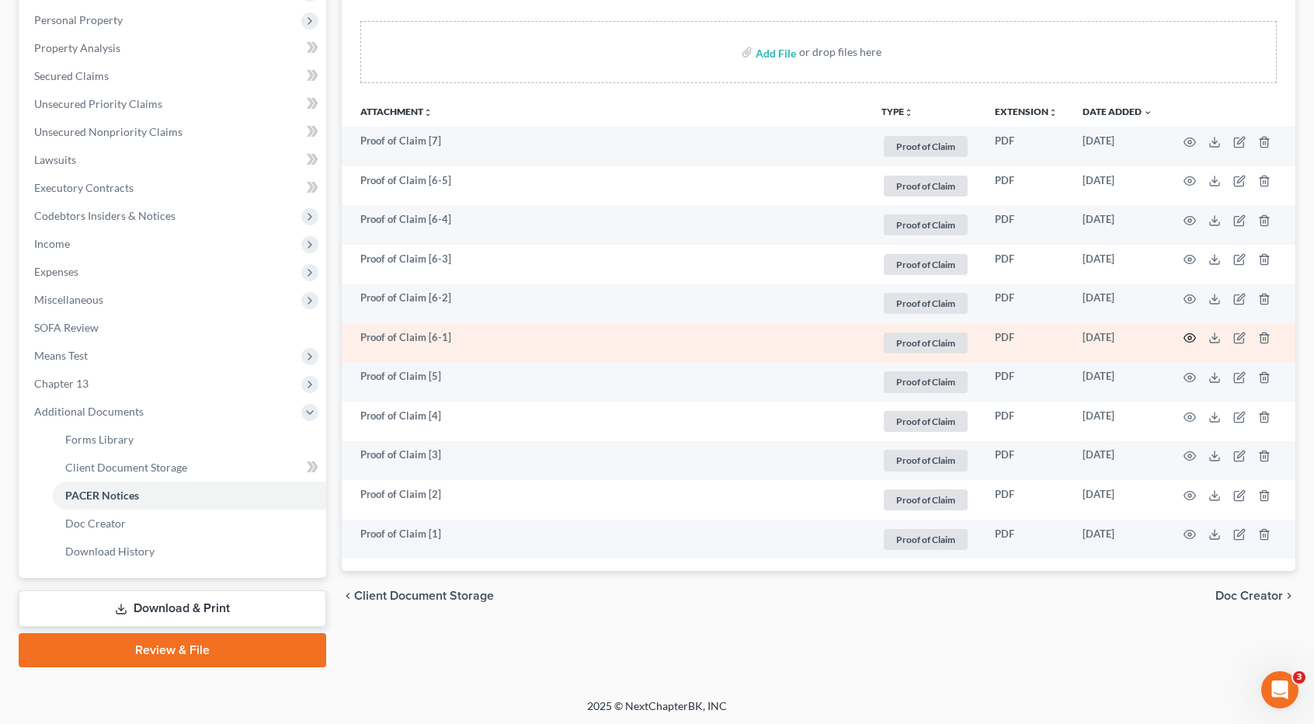
click at [1189, 336] on circle "button" at bounding box center [1190, 337] width 3 height 3
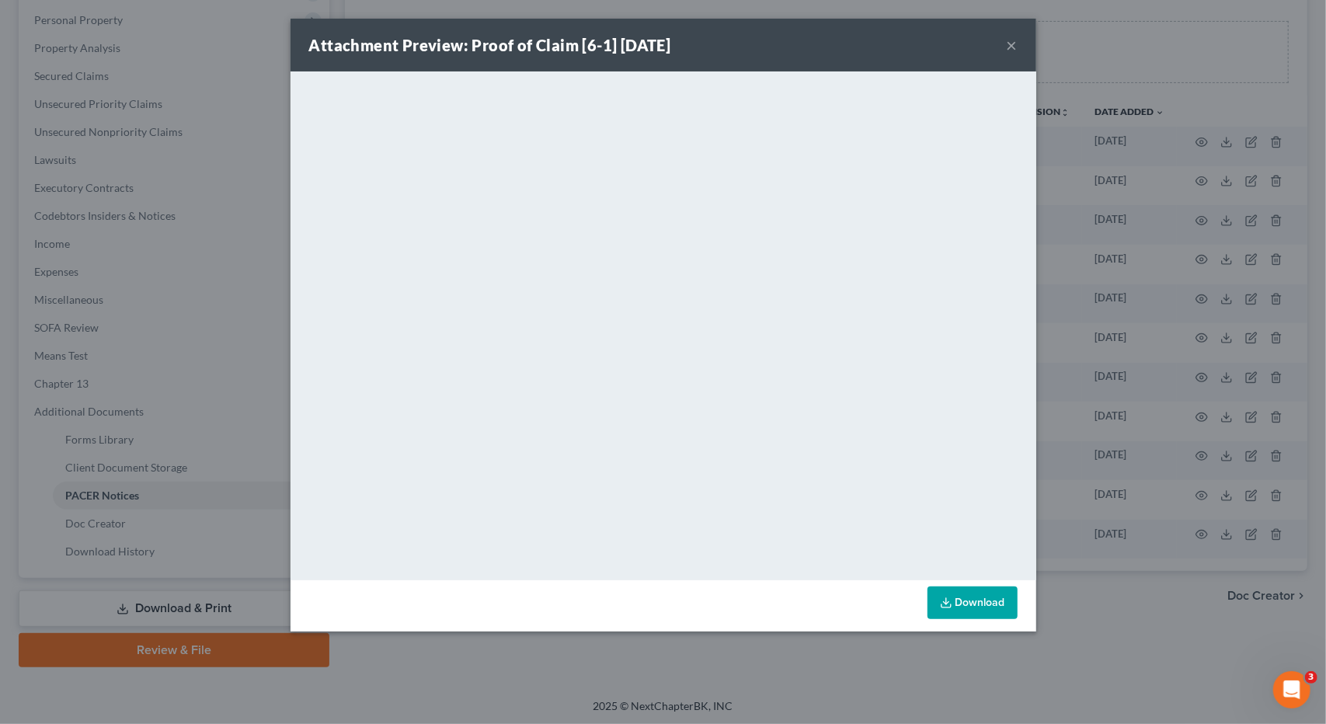
click at [1008, 48] on button "×" at bounding box center [1012, 45] width 11 height 19
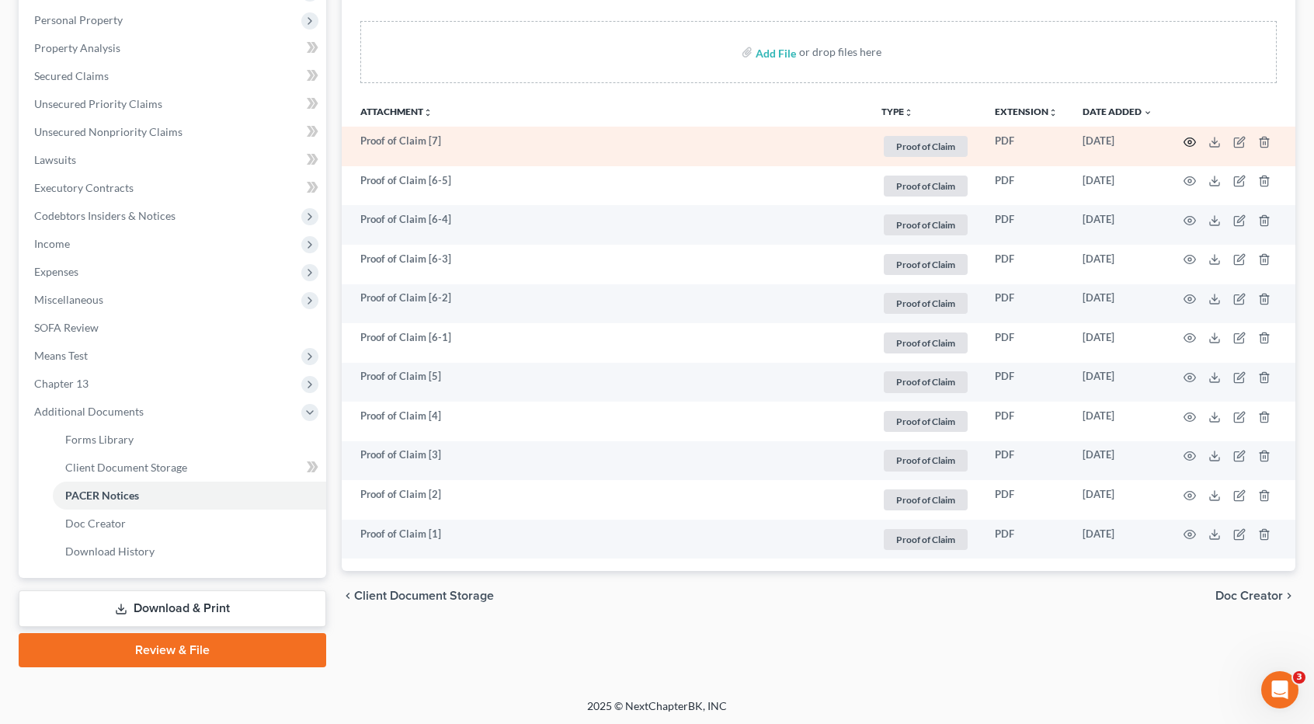
click at [1185, 140] on icon "button" at bounding box center [1191, 142] width 12 height 9
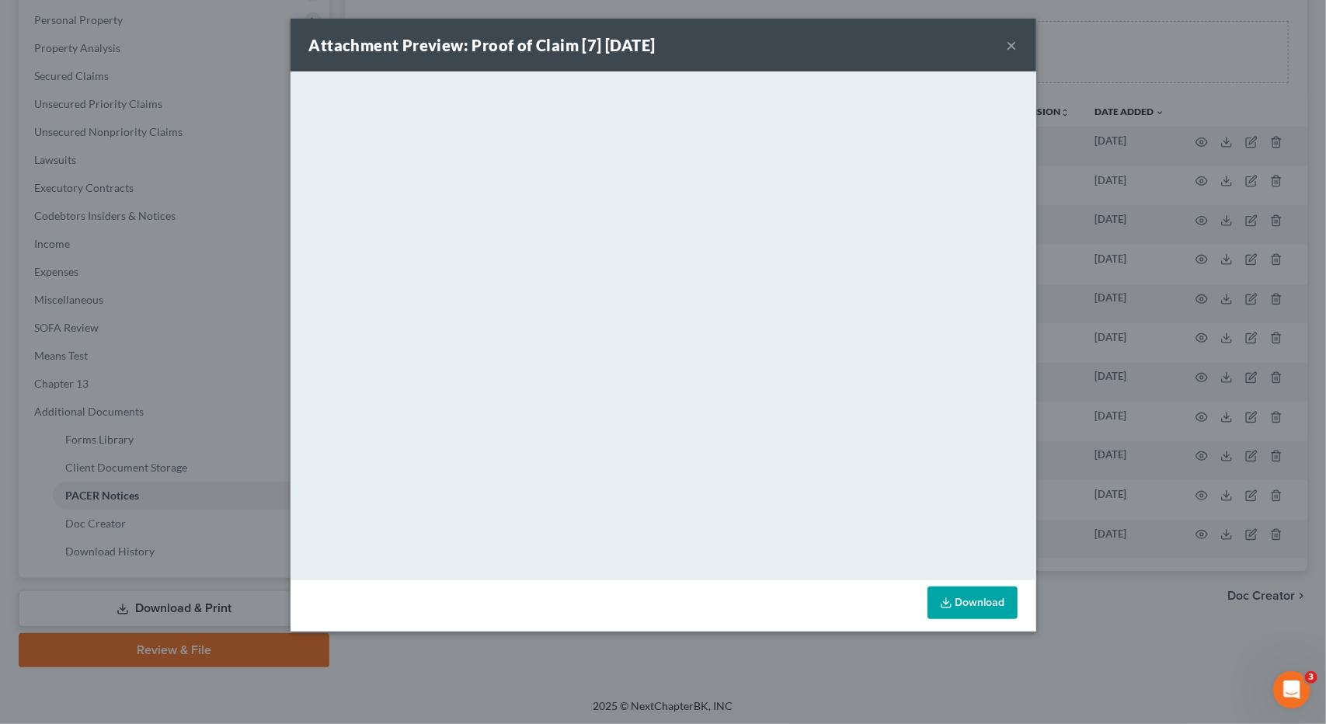
click at [1011, 46] on button "×" at bounding box center [1012, 45] width 11 height 19
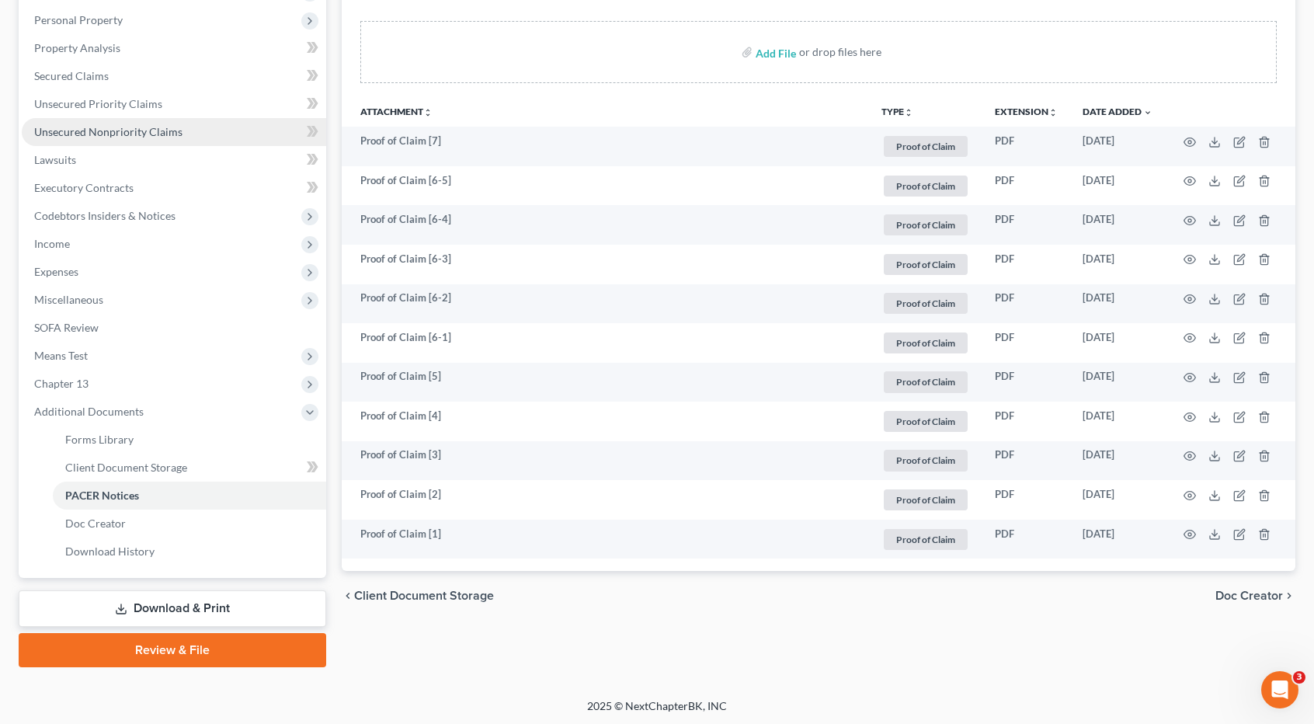
click at [178, 127] on span "Unsecured Nonpriority Claims" at bounding box center [108, 131] width 148 height 13
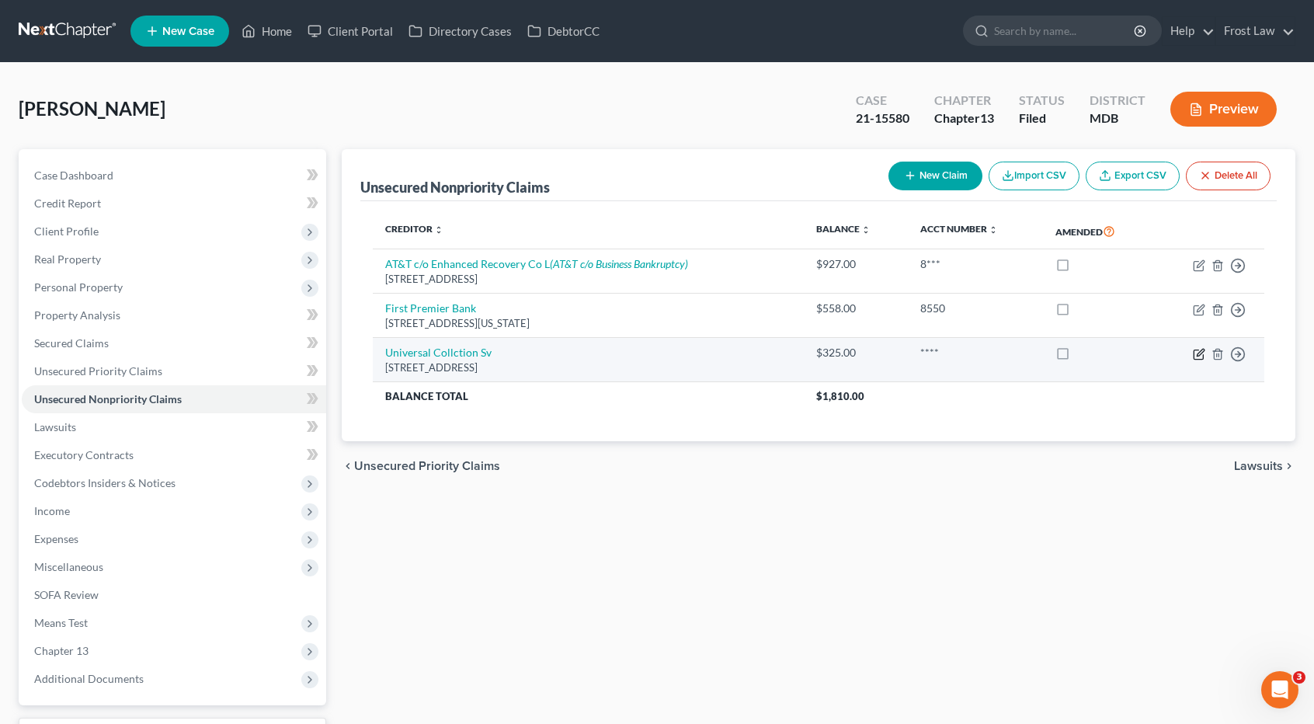
click at [1194, 356] on icon "button" at bounding box center [1198, 354] width 9 height 9
select select "21"
select select "14"
select select "0"
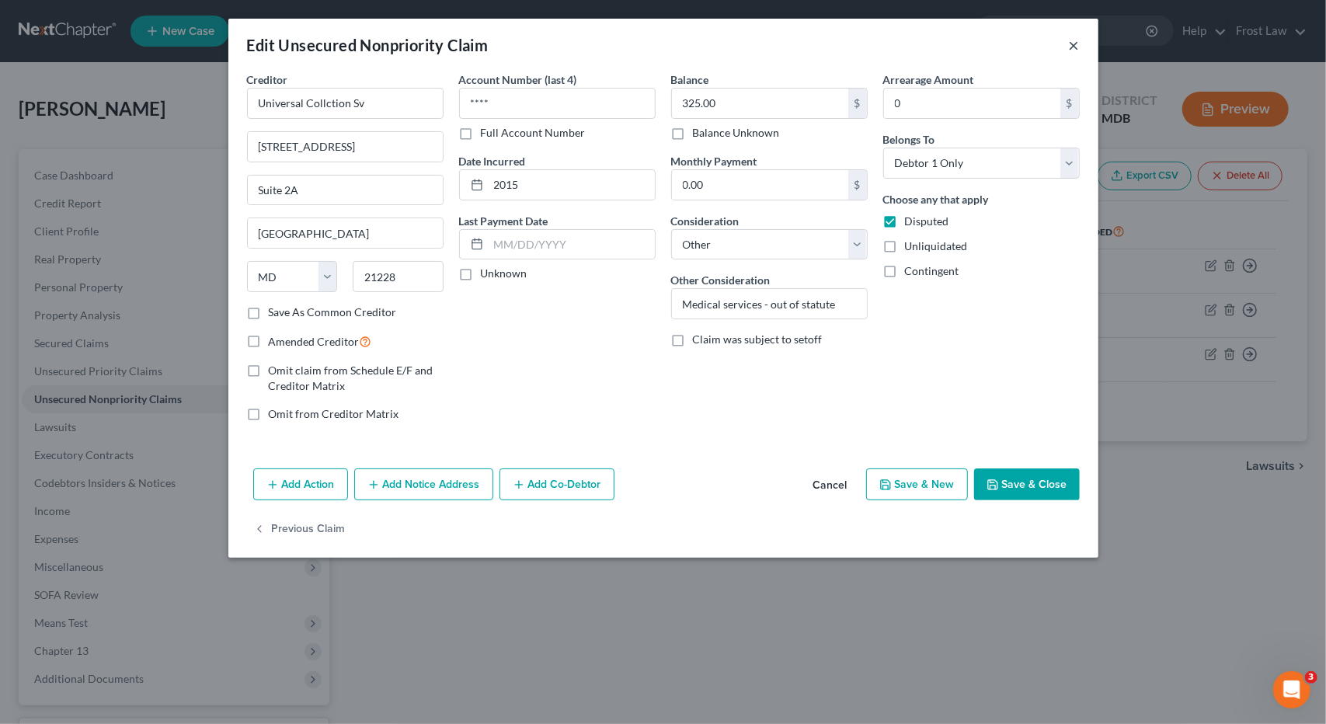
click at [1077, 44] on button "×" at bounding box center [1074, 45] width 11 height 19
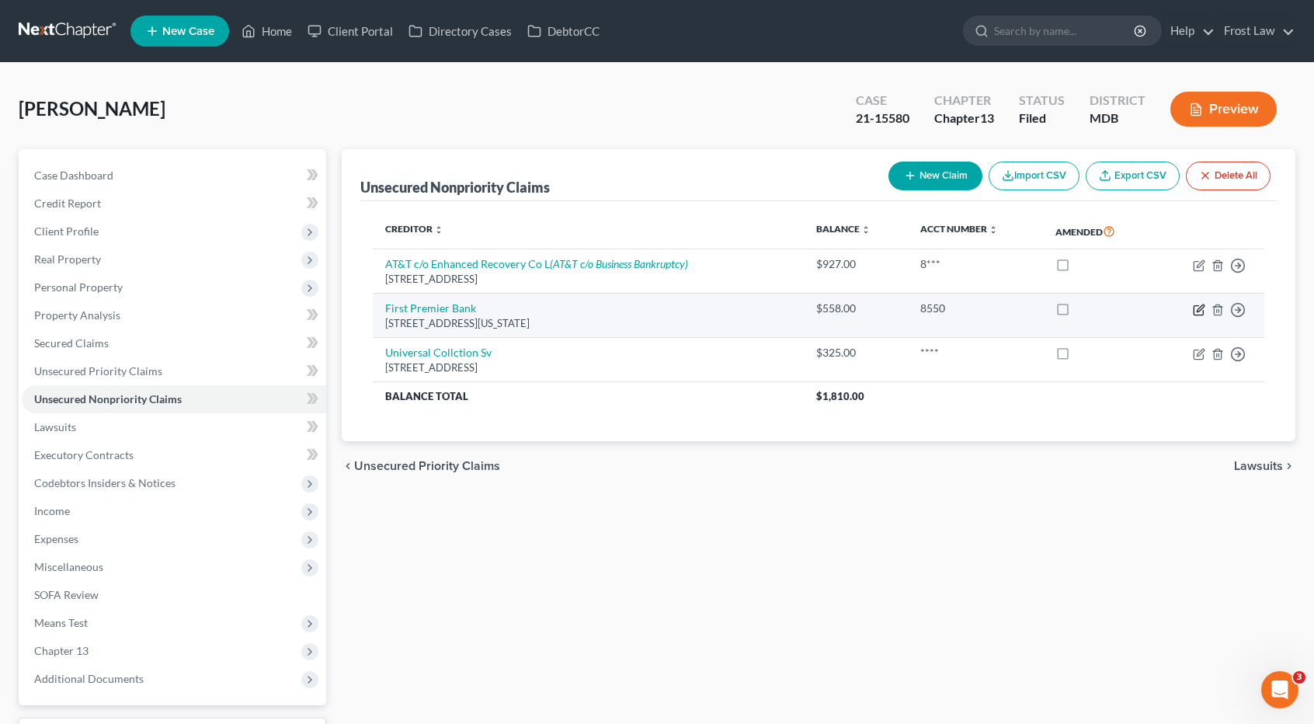
click at [1199, 312] on icon "button" at bounding box center [1199, 310] width 12 height 12
select select "43"
select select "2"
select select "0"
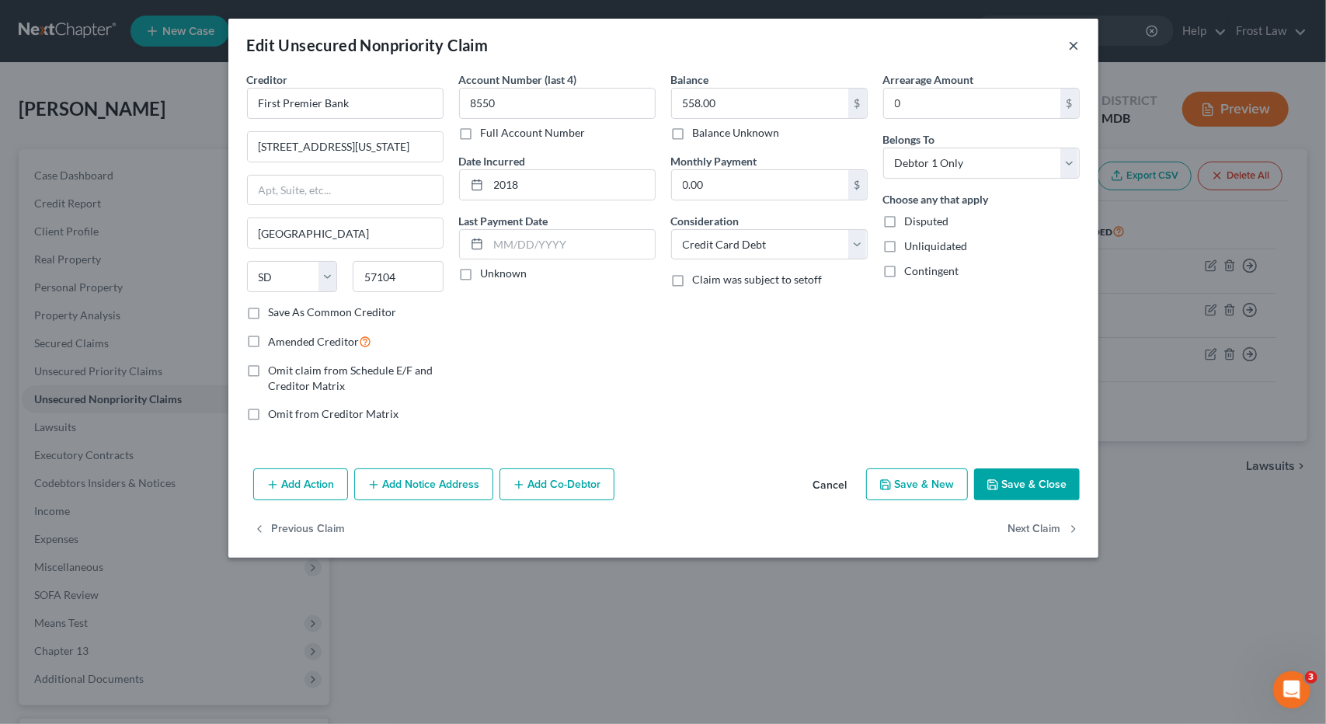
click at [1071, 43] on button "×" at bounding box center [1074, 45] width 11 height 19
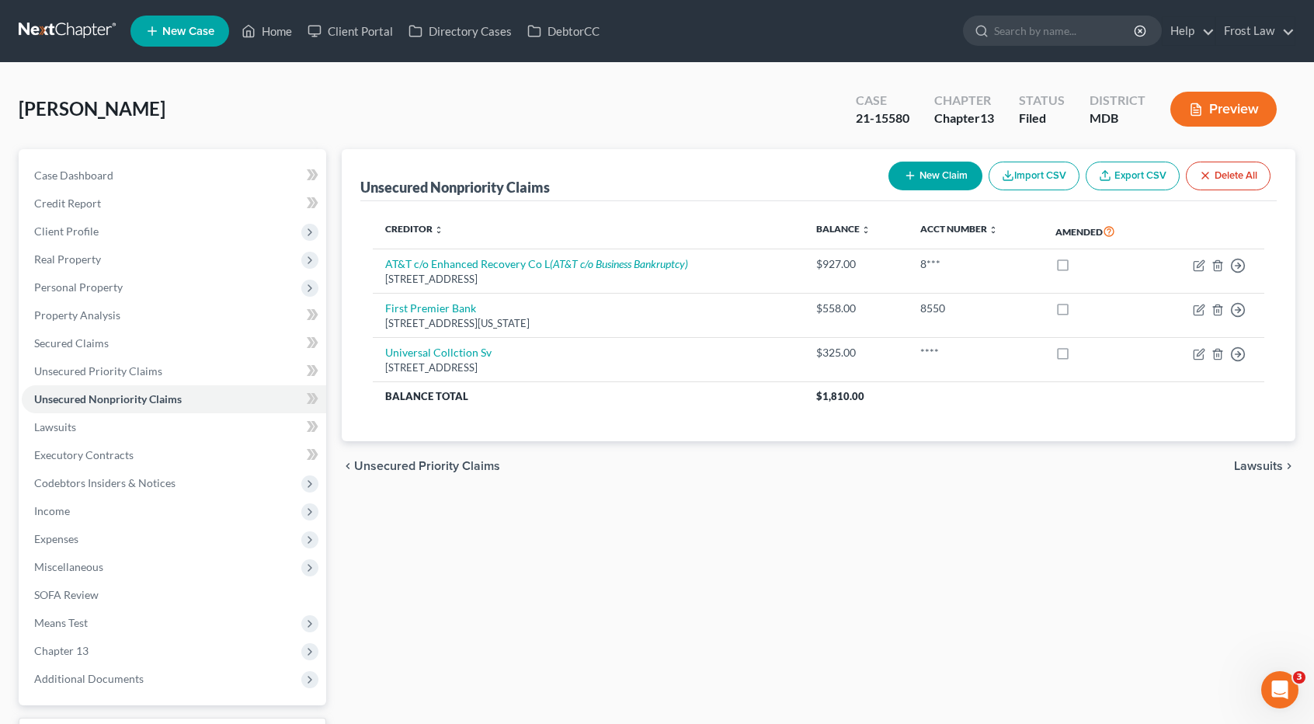
click at [102, 27] on link at bounding box center [68, 31] width 99 height 28
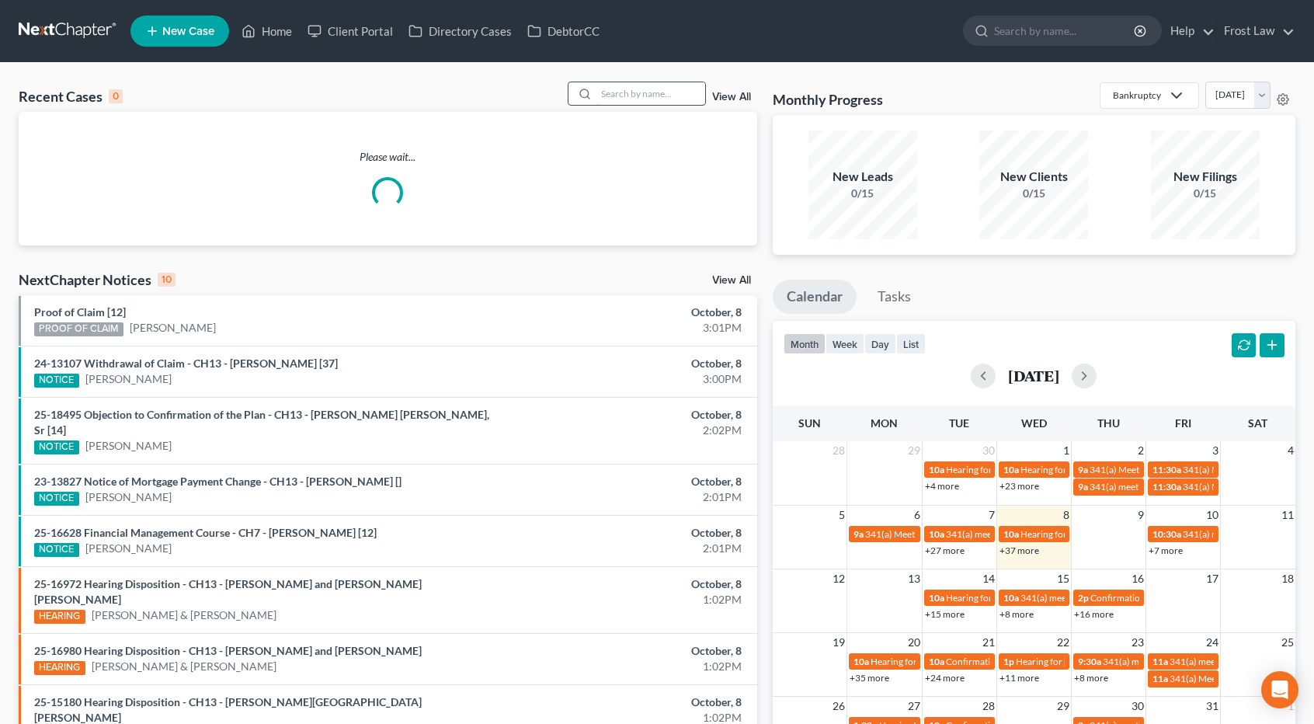
click at [660, 90] on input "search" at bounding box center [651, 93] width 109 height 23
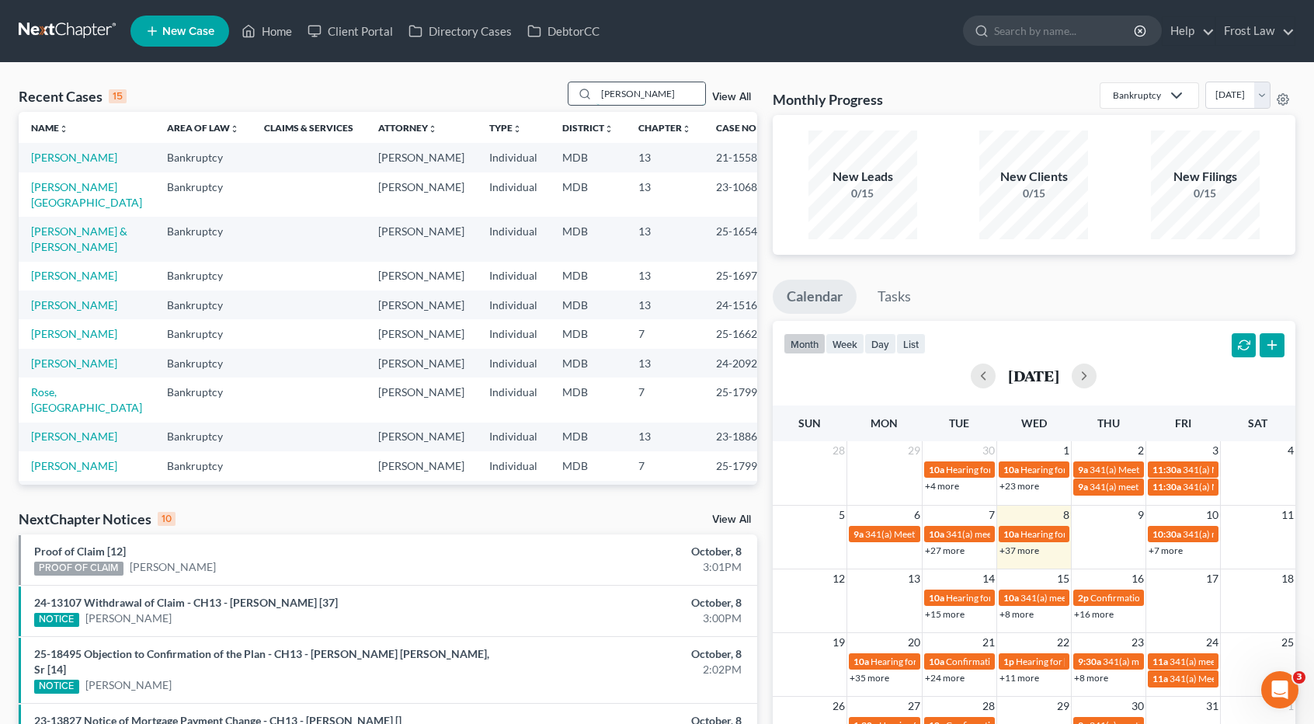
type input "wilson"
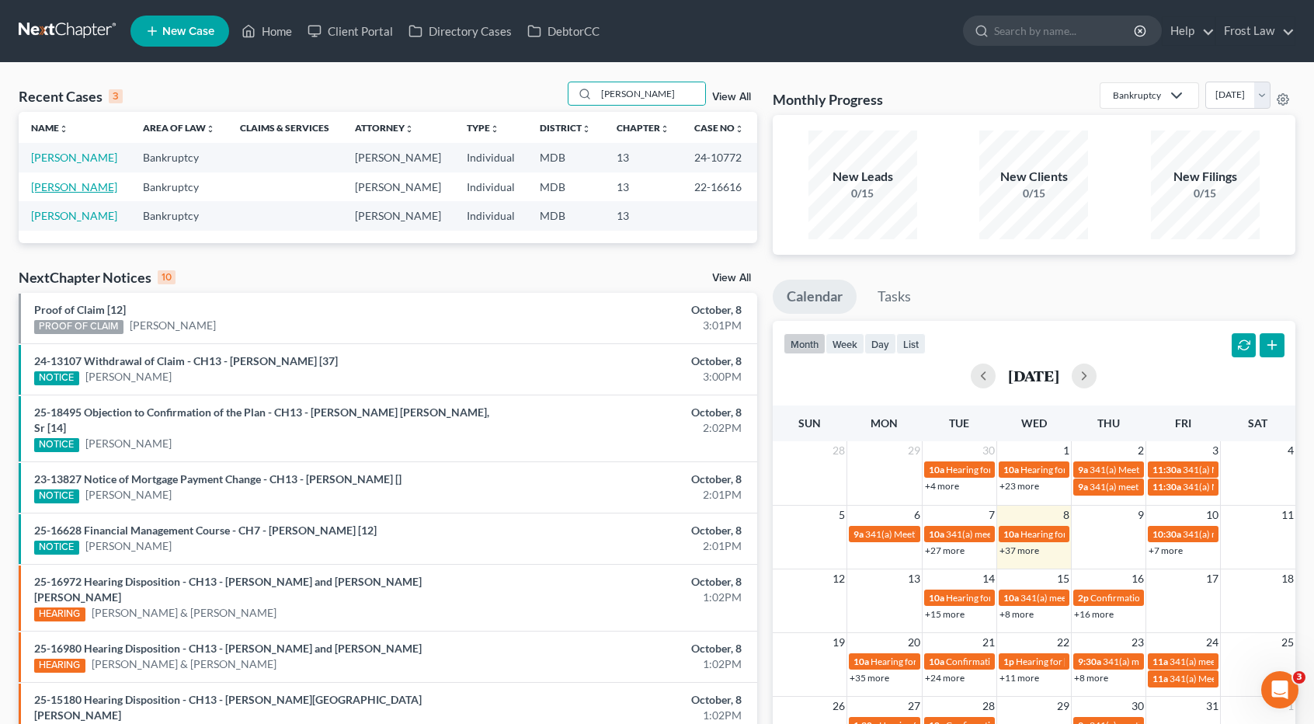
click at [61, 189] on link "Wilson, Margaret" at bounding box center [74, 186] width 86 height 13
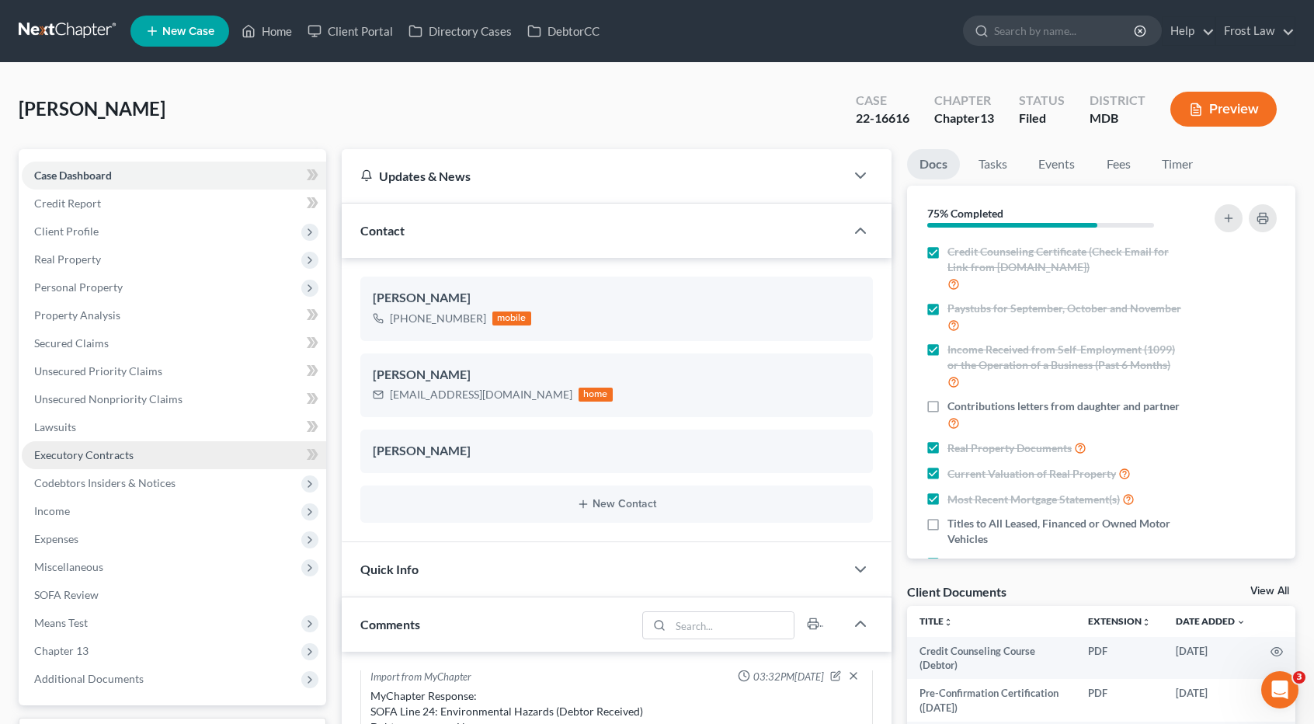
scroll to position [6609, 0]
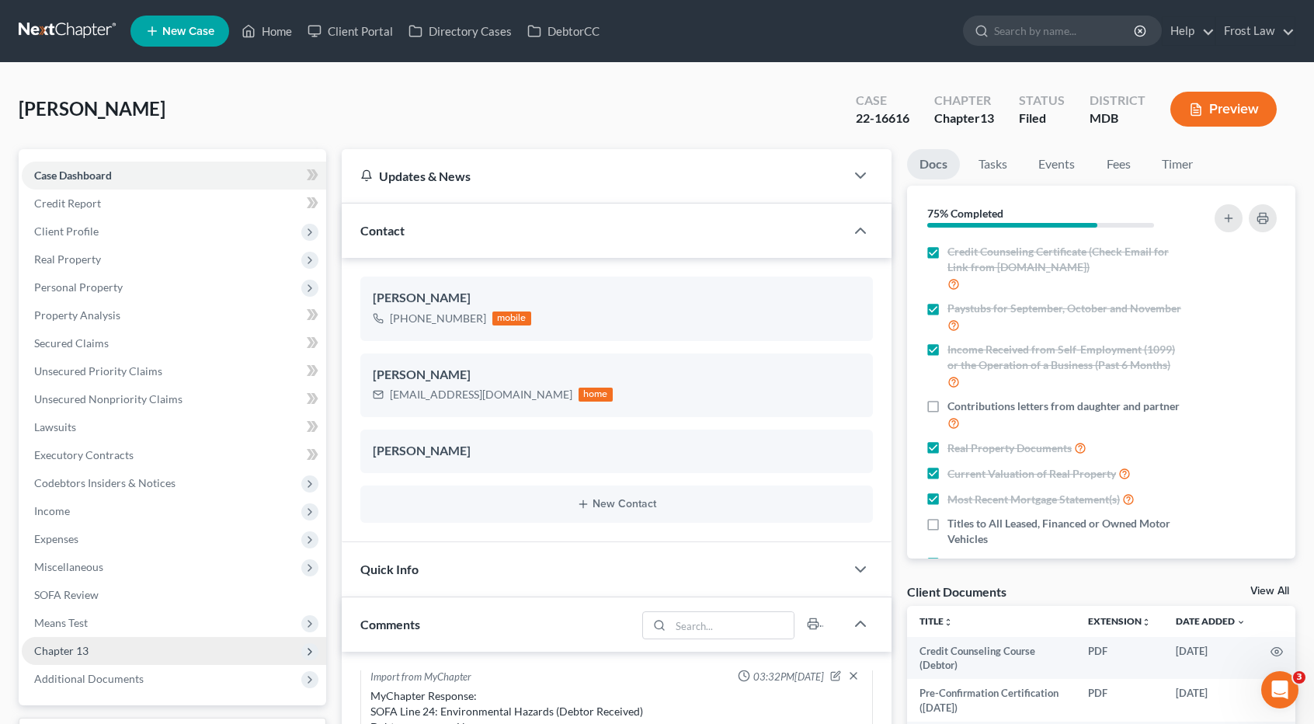
click at [120, 649] on span "Chapter 13" at bounding box center [174, 651] width 305 height 28
click at [129, 700] on span "Chapter 13 Plan" at bounding box center [104, 706] width 78 height 13
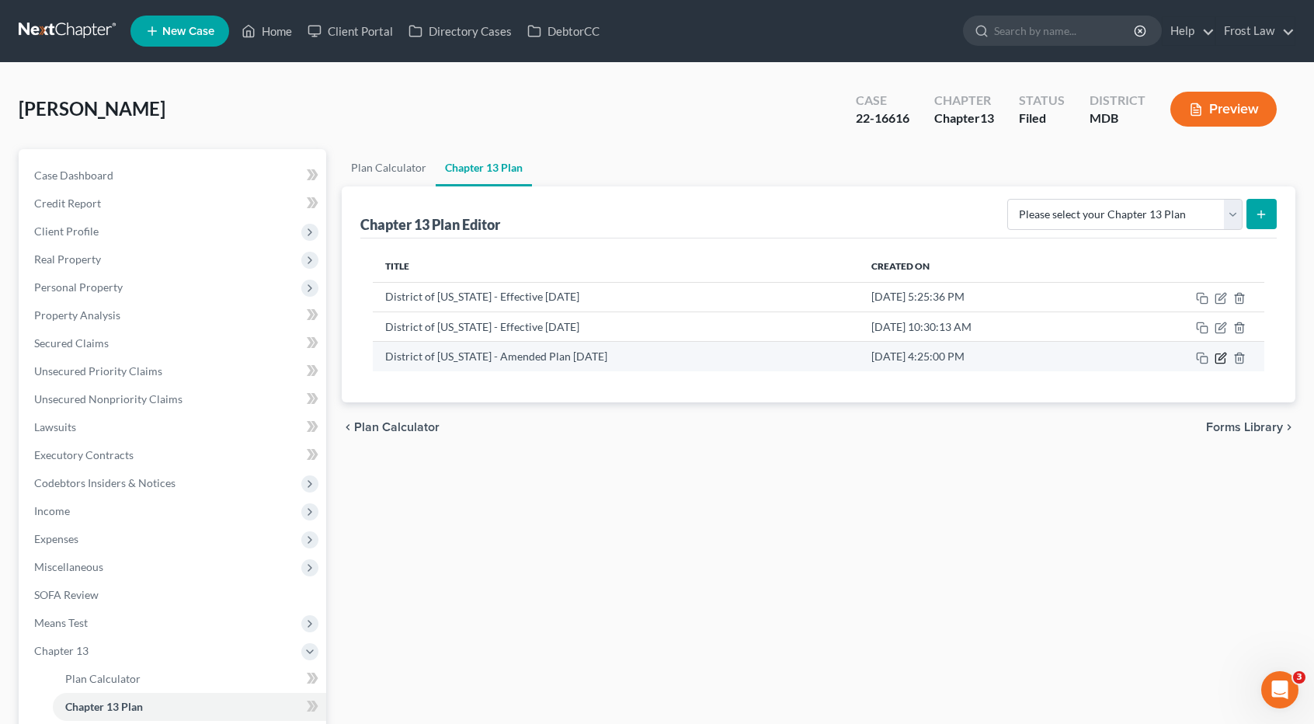
click at [1218, 358] on icon "button" at bounding box center [1221, 358] width 12 height 12
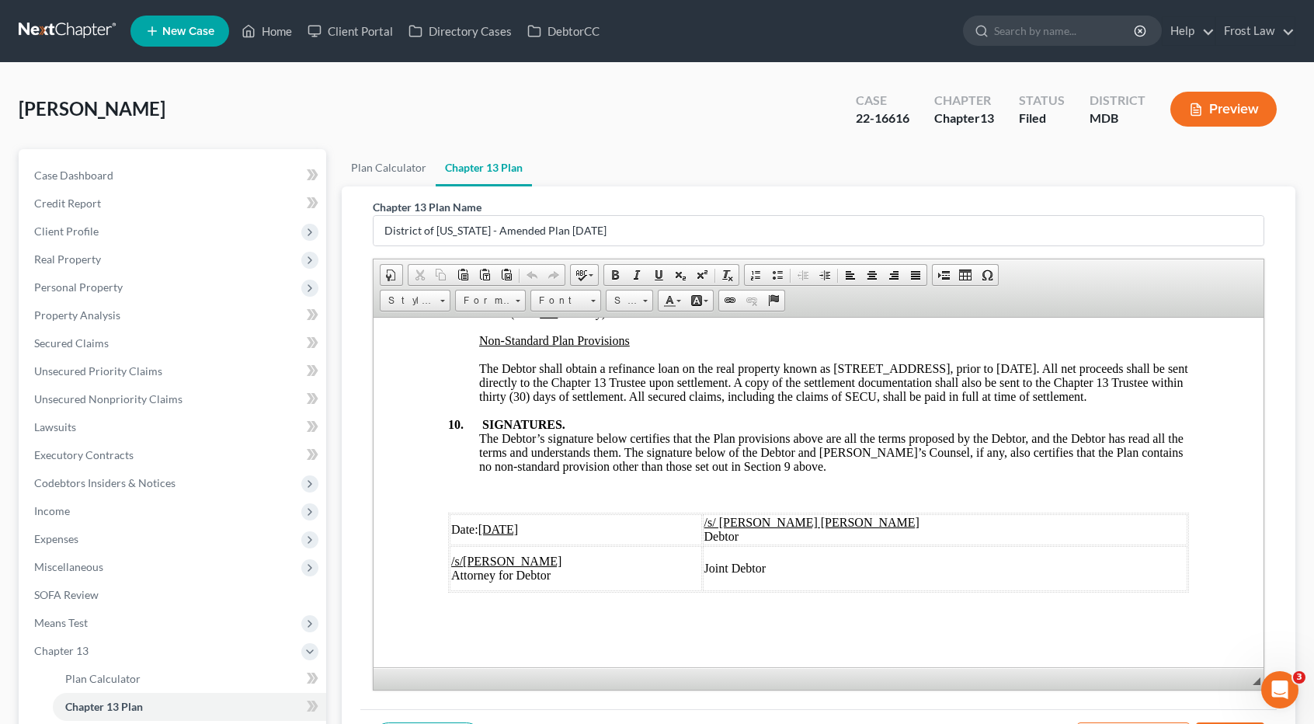
scroll to position [5635, 0]
drag, startPoint x: 726, startPoint y: 399, endPoint x: 478, endPoint y: 361, distance: 250.7
click at [478, 361] on div "8. REVESTING PROPERTY OF THE ESTATE Title to the Debtor’s property shall revest…" at bounding box center [818, 400] width 741 height 383
click at [548, 392] on span "Copy" at bounding box center [578, 388] width 82 height 19
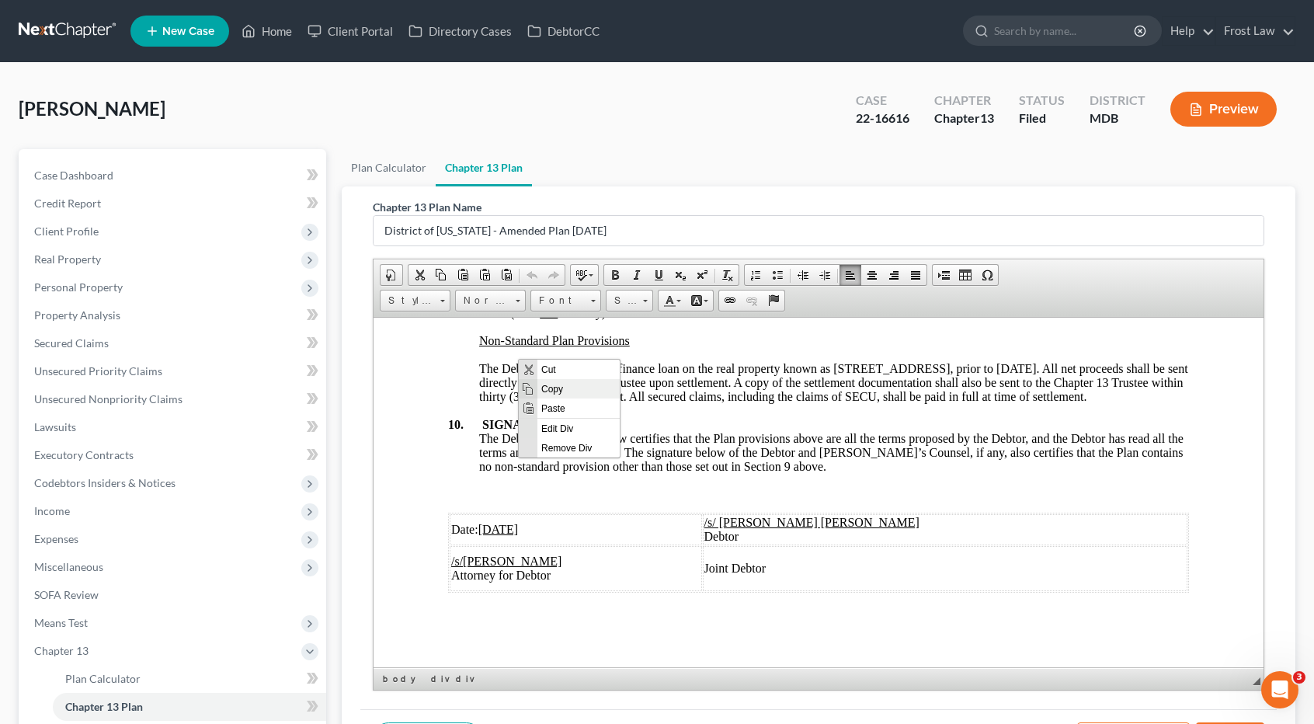
copy div "The Debtor shall obtain a refinance loan on the real property known as 9143 Sun…"
click at [74, 30] on link at bounding box center [68, 31] width 99 height 28
